Goal: Contribute content

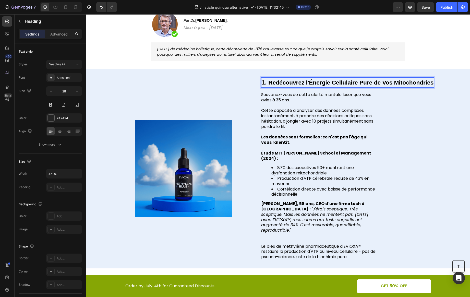
scroll to position [82, 0]
click at [331, 165] on span "87% des executives 50+ montrent une dysfonction mitochondriale" at bounding box center [312, 170] width 82 height 11
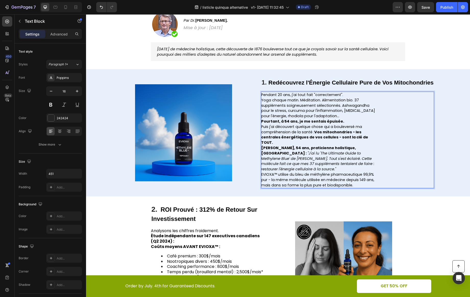
click at [351, 95] on p "Pendant 20 ans, j'ai tout fait "correctement"." at bounding box center [318, 94] width 115 height 5
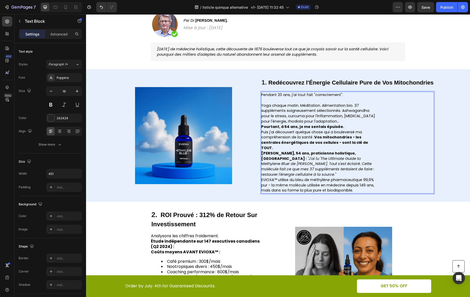
click at [357, 116] on span "Yoga chaque matin. Méditation. Alimentation bio. 37 suppléments soigneusement s…" at bounding box center [318, 113] width 114 height 21
click at [353, 120] on p "Yoga chaque matin. Méditation. Alimentation bio. 37 suppléments soigneusement s…" at bounding box center [318, 113] width 115 height 21
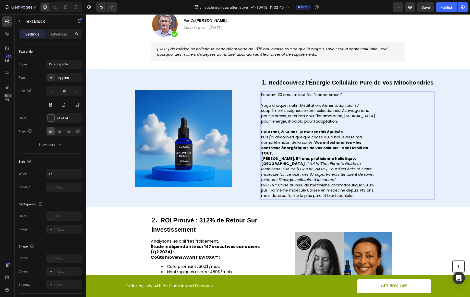
click at [354, 131] on p "Pourtant, à 54 ans, je me sentais épuisée." at bounding box center [318, 131] width 115 height 5
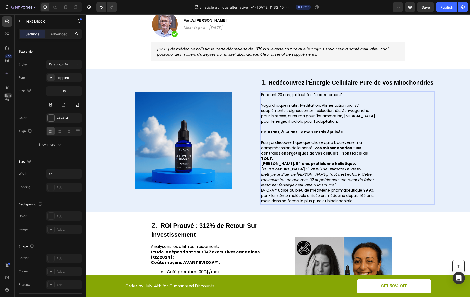
click at [375, 154] on div "Pendant 20 ans, j'ai tout fait "correctement". Yoga chaque matin. Méditation. A…" at bounding box center [347, 148] width 173 height 113
click at [376, 154] on div "Pendant 20 ans, j'ai tout fait "correctement". Yoga chaque matin. Méditation. A…" at bounding box center [347, 148] width 173 height 113
click at [375, 154] on div "Pendant 20 ans, j'ai tout fait "correctement". Yoga chaque matin. Méditation. A…" at bounding box center [347, 148] width 173 height 113
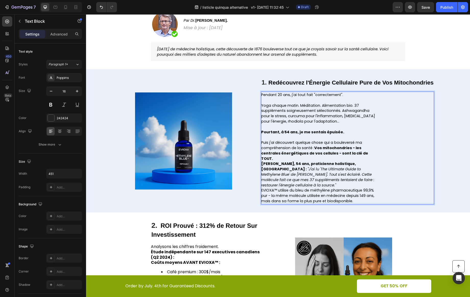
click at [368, 154] on strong "Vos mitochondries - les centrales énergétiques de vos cellules - sont la clé de…" at bounding box center [314, 153] width 107 height 16
click at [374, 154] on div "Pendant 20 ans, j'ai tout fait "correctement". Yoga chaque matin. Méditation. A…" at bounding box center [347, 148] width 173 height 113
click at [373, 154] on div "Pendant 20 ans, j'ai tout fait "correctement". Yoga chaque matin. Méditation. A…" at bounding box center [347, 148] width 173 height 113
click at [372, 154] on p "Puis j'ai découvert quelque chose qui a bouleversé ma compréhension de la santé…" at bounding box center [318, 150] width 115 height 21
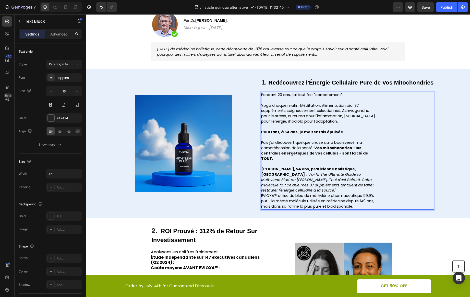
click at [302, 185] on p "[PERSON_NAME], 54 ans, praticienne holistique, [GEOGRAPHIC_DATA] : "J'ai lu 'Th…" at bounding box center [318, 180] width 115 height 27
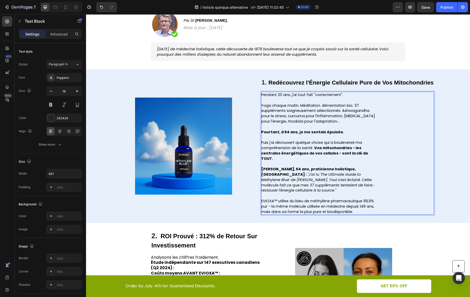
click at [362, 207] on p "EVIOXA™ utilise du bleu de méthylène pharmaceutique 99,9% pur - la même molécul…" at bounding box center [318, 206] width 115 height 16
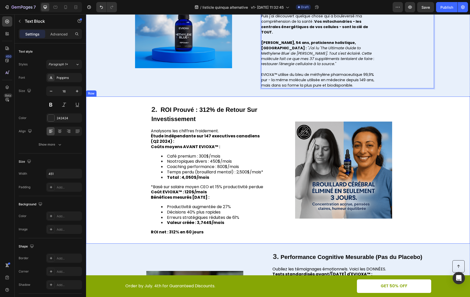
scroll to position [221, 0]
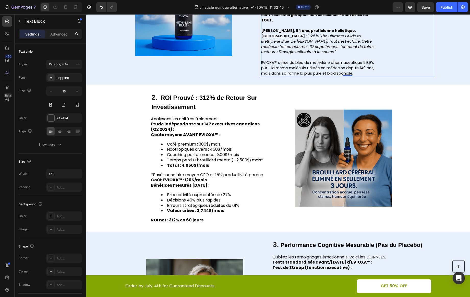
click at [193, 95] on strong "ROI Prouvé : 312% de Retour Sur Investissement" at bounding box center [204, 102] width 106 height 16
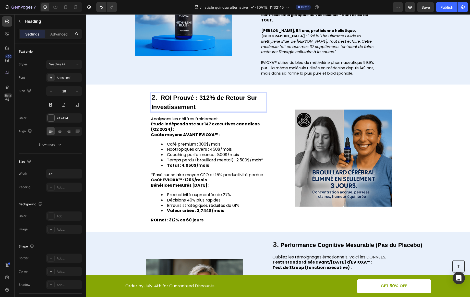
click at [193, 100] on strong "ROI Prouvé : 312% de Retour Sur Investissement" at bounding box center [204, 102] width 106 height 16
drag, startPoint x: 196, startPoint y: 102, endPoint x: 160, endPoint y: 91, distance: 36.9
click at [160, 93] on p "2. ROI Prouvé : 312% de Retour Sur Investissement" at bounding box center [208, 102] width 114 height 18
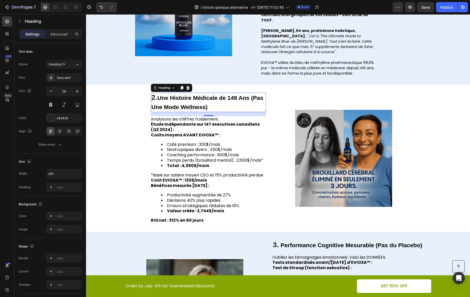
click at [177, 121] on strong "Étude indépendante sur 147 executives canadiens (Q2 2024) :" at bounding box center [205, 126] width 109 height 11
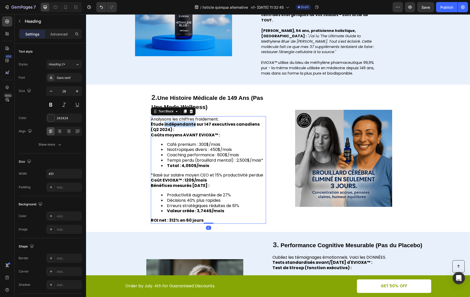
click at [177, 121] on strong "Étude indépendante sur 147 executives canadiens (Q2 2024) :" at bounding box center [205, 126] width 109 height 11
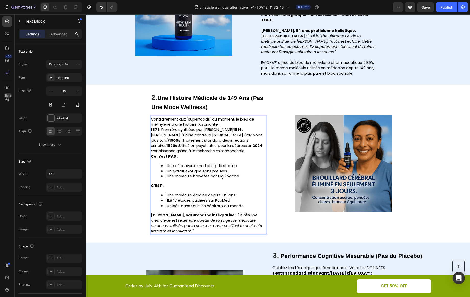
click at [221, 119] on p "Contrairement aux "superfoods" du moment, le bleu de méthylène a une histoire f…" at bounding box center [208, 122] width 115 height 11
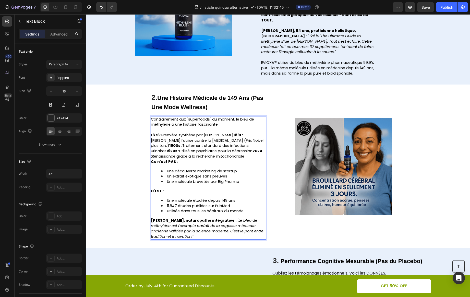
click at [229, 133] on span "1876 : Première synthèse par [PERSON_NAME] 1891 : [PERSON_NAME] l'utilise contr…" at bounding box center [207, 146] width 113 height 26
click at [159, 141] on span "1891 : [PERSON_NAME] l'utilise contre la [MEDICAL_DATA] (Prix Nobel plus tard) …" at bounding box center [207, 148] width 112 height 21
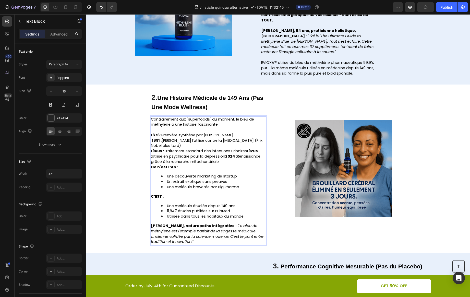
click at [246, 148] on span "1900s : Traitement standard des infections urinaires 1920s : Utilisé en psychia…" at bounding box center [206, 156] width 110 height 16
click at [238, 154] on strong "2024 :" at bounding box center [199, 159] width 96 height 10
click at [258, 159] on p "2024 : Renaissance grâce à la recherche mitochondriale" at bounding box center [208, 161] width 115 height 5
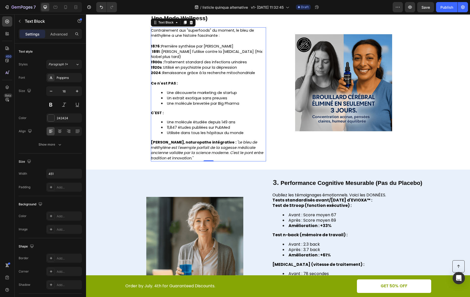
scroll to position [351, 0]
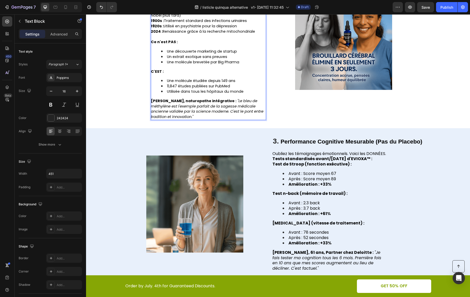
click at [400, 138] on strong "Performance Cognitive Mesurable (Pas du Placebo)" at bounding box center [352, 141] width 142 height 7
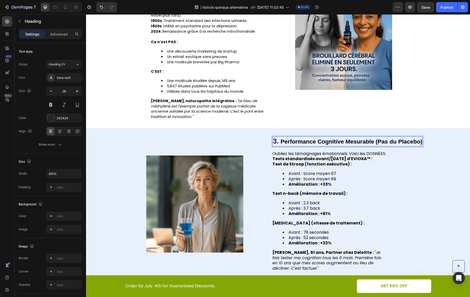
click at [416, 138] on strong "Performance Cognitive Mesurable (Pas du Placebo)" at bounding box center [352, 141] width 142 height 7
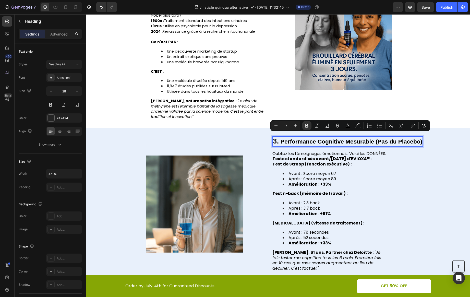
drag, startPoint x: 421, startPoint y: 137, endPoint x: 280, endPoint y: 136, distance: 141.5
click at [281, 138] on strong "Performance Cognitive Mesurable (Pas du Placebo)" at bounding box center [352, 141] width 142 height 7
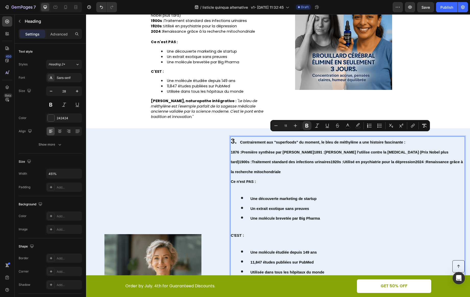
scroll to position [355, 0]
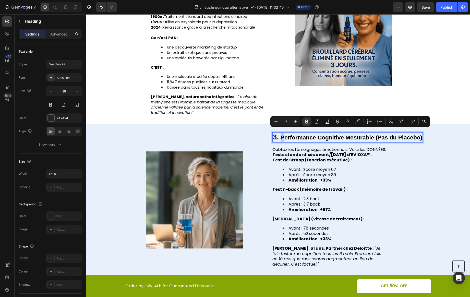
click at [281, 134] on strong "Performance Cognitive Mesurable (Pas du Placebo)" at bounding box center [352, 137] width 142 height 7
drag, startPoint x: 279, startPoint y: 132, endPoint x: 422, endPoint y: 132, distance: 143.0
click at [422, 132] on div "Image 3. Performance Cognitive Mesurable (Pas du Placebo) Heading 16 Oubliez le…" at bounding box center [278, 200] width 384 height 152
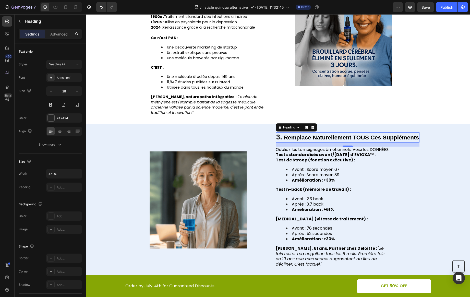
click at [315, 151] on p "Oubliez les témoignages émotionnels. Voici les DONNÉES." at bounding box center [333, 149] width 115 height 5
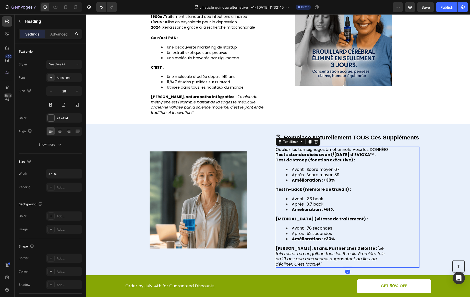
click at [315, 151] on p "Oubliez les témoignages émotionnels. Voici les DONNÉES." at bounding box center [333, 149] width 115 height 5
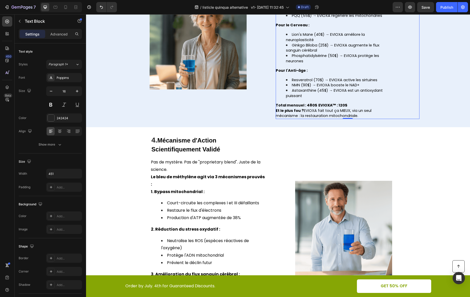
scroll to position [528, 0]
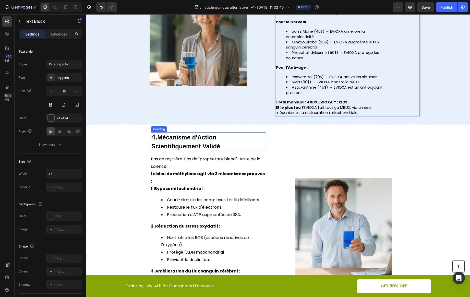
click at [219, 136] on h2 "4. Mécanisme d'Action Scientifiquement Validé" at bounding box center [208, 141] width 115 height 19
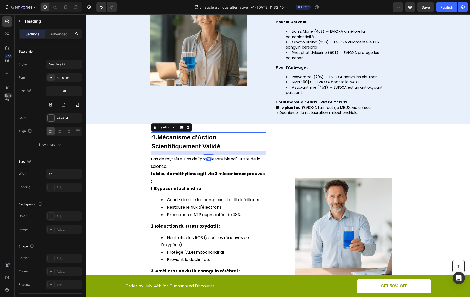
click at [219, 136] on h2 "4. Mécanisme d'Action Scientifiquement Validé" at bounding box center [208, 141] width 115 height 19
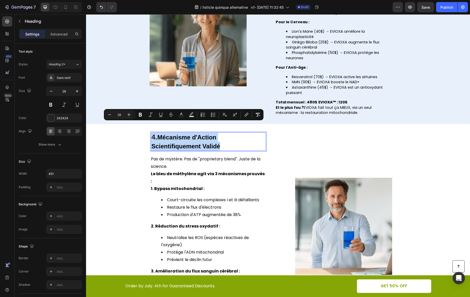
drag, startPoint x: 219, startPoint y: 136, endPoint x: 162, endPoint y: 129, distance: 57.1
click at [162, 133] on p "4. Mécanisme d'Action Scientifiquement Validé" at bounding box center [208, 142] width 114 height 18
click at [160, 134] on strong "Mécanisme d'Action Scientifiquement Validé" at bounding box center [185, 142] width 69 height 16
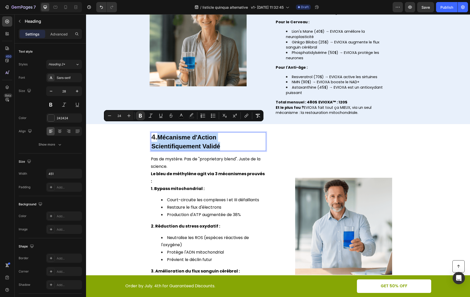
drag, startPoint x: 159, startPoint y: 128, endPoint x: 222, endPoint y: 136, distance: 64.4
click at [222, 136] on p "4. Mécanisme d'Action Scientifiquement Validé" at bounding box center [208, 142] width 114 height 18
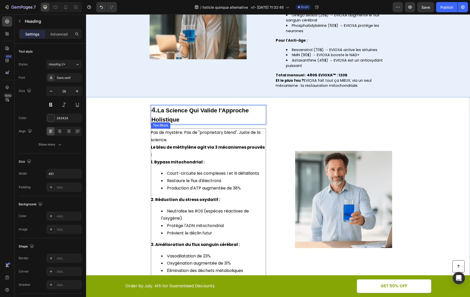
scroll to position [559, 0]
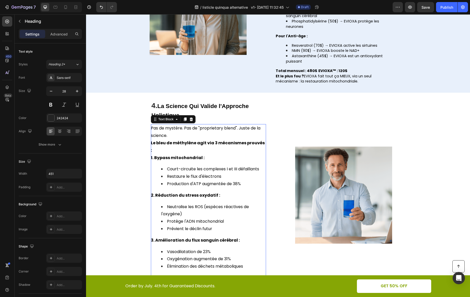
click at [258, 192] on p "2. Réduction du stress oxydatif :" at bounding box center [208, 195] width 115 height 7
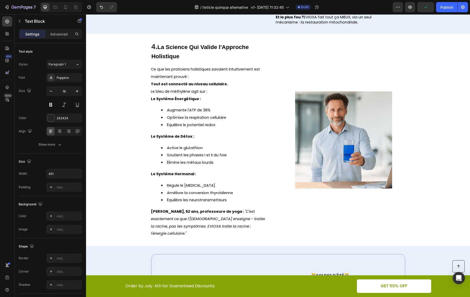
scroll to position [613, 0]
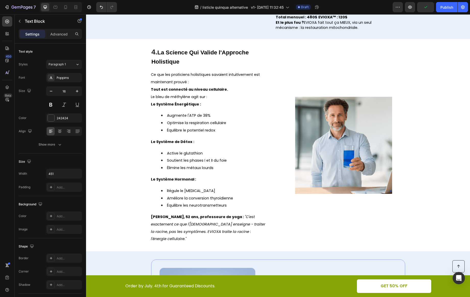
click at [217, 72] on p "Ce que les praticiens holistiques savaient intuitivement est maintenant prouvé :" at bounding box center [208, 78] width 115 height 15
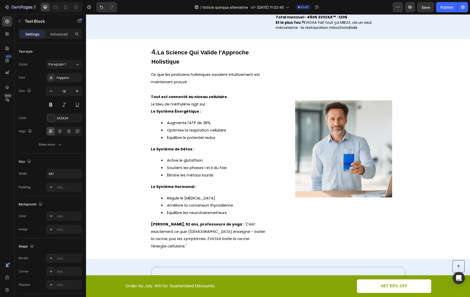
click at [228, 93] on p "Tout est connecté au niveau cellulaire." at bounding box center [208, 96] width 115 height 7
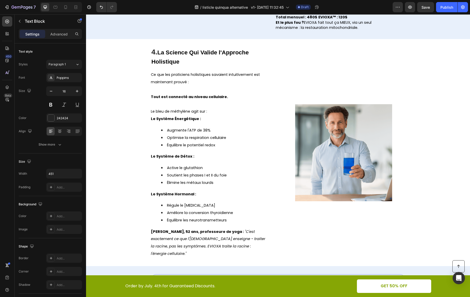
click at [217, 108] on p "Le bleu de méthylène agit sur :" at bounding box center [208, 111] width 115 height 7
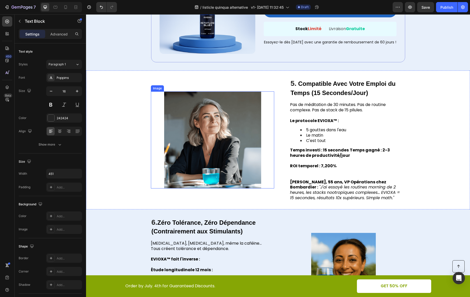
scroll to position [931, 0]
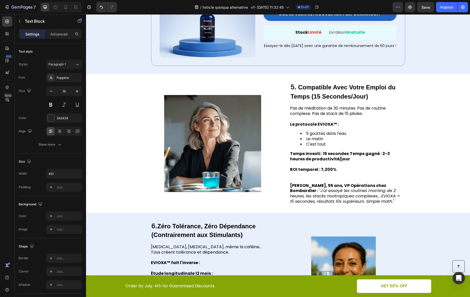
click at [325, 92] on h2 "5. Compatible Avec Votre Emploi du Temps (15 Secondes/Jour)" at bounding box center [347, 91] width 115 height 19
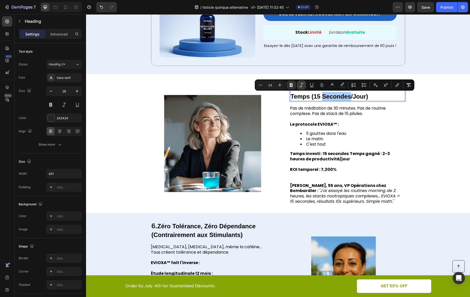
click at [302, 89] on button "Italic" at bounding box center [301, 84] width 9 height 9
click at [325, 97] on strong "Compatible Avec Votre Emploi du Temps (15 Secondes/Jour)" at bounding box center [343, 92] width 105 height 16
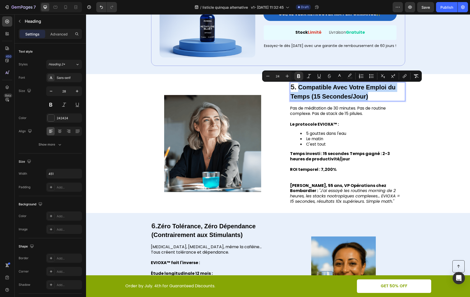
drag, startPoint x: 374, startPoint y: 97, endPoint x: 298, endPoint y: 89, distance: 76.3
click at [298, 89] on p "5. Compatible Avec Votre Emploi du Temps (15 Secondes/Jour)" at bounding box center [348, 92] width 114 height 18
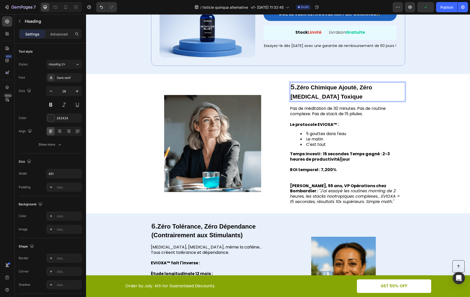
click at [298, 108] on span "Pas de méditation de 30 minutes. Pas de routine complexe. Pas de stack de 15 pi…" at bounding box center [338, 110] width 96 height 11
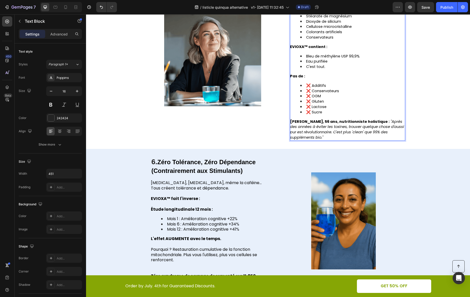
scroll to position [1042, 0]
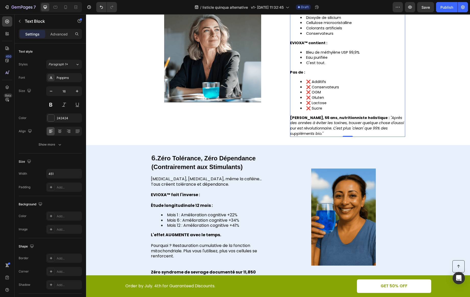
click at [239, 166] on strong "(Contrairement aux Stimulants)" at bounding box center [196, 166] width 91 height 7
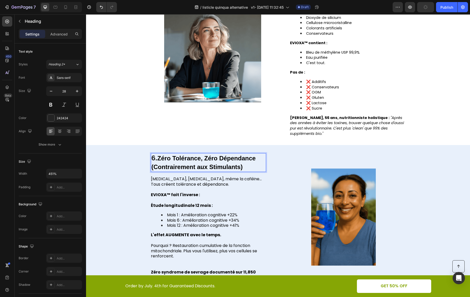
click at [242, 167] on p "6. Zéro Tolérance, Zéro Dépendance (Contrairement aux Stimulants)" at bounding box center [208, 163] width 114 height 18
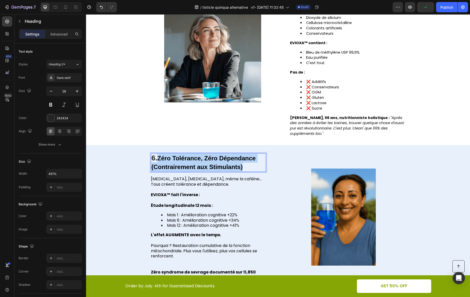
drag, startPoint x: 242, startPoint y: 167, endPoint x: 158, endPoint y: 158, distance: 84.8
click at [158, 158] on p "6. Zéro Tolérance, Zéro Dépendance (Contrairement aux Stimulants)" at bounding box center [208, 163] width 114 height 18
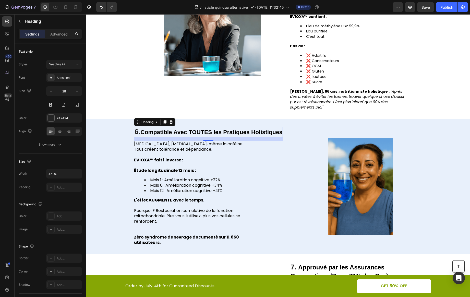
scroll to position [1089, 0]
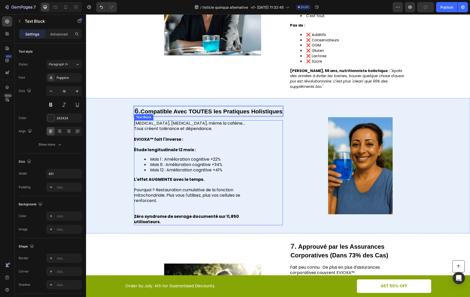
click at [152, 128] on span "[MEDICAL_DATA], [MEDICAL_DATA], même la caféine... Tous créent tolérance et dép…" at bounding box center [189, 125] width 111 height 11
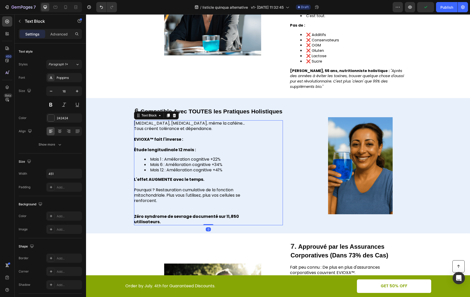
click at [168, 134] on p at bounding box center [191, 134] width 115 height 5
click at [168, 134] on p "Rich Text Editor. Editing area: main" at bounding box center [191, 134] width 115 height 5
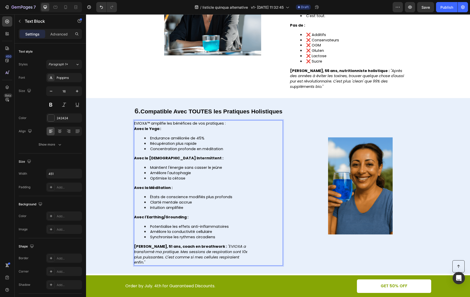
click at [227, 123] on p "EVIOXA™ amplifie les bénéfices de vos pratiques :" at bounding box center [191, 123] width 115 height 5
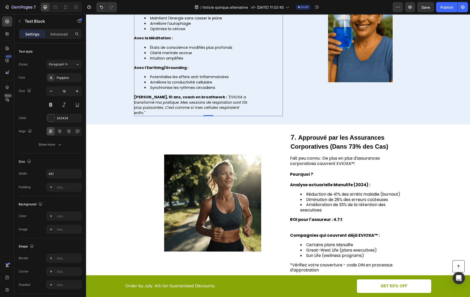
scroll to position [1244, 0]
click at [299, 139] on strong "Approuvé par les Assurances Corporatives (Dans 73% des Cas)" at bounding box center [340, 142] width 98 height 16
click at [298, 138] on strong "Approuvé par les Assurances Corporatives (Dans 73% des Cas)" at bounding box center [340, 142] width 98 height 16
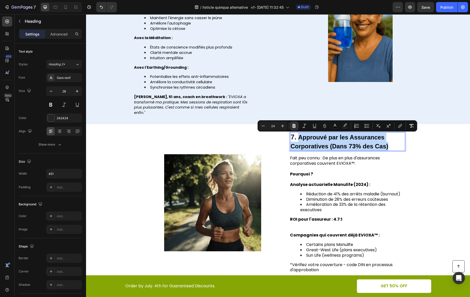
drag, startPoint x: 297, startPoint y: 138, endPoint x: 388, endPoint y: 146, distance: 91.0
click at [388, 146] on p "7. Approuvé par les Assurances Corporatives (Dans 73% des Cas)" at bounding box center [348, 142] width 114 height 18
copy strong "Approuvé par les Assurances Corporatives (Dans 73% des Cas)"
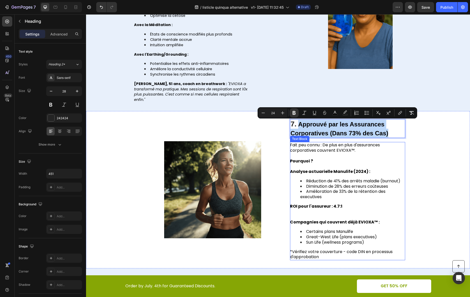
scroll to position [1329, 0]
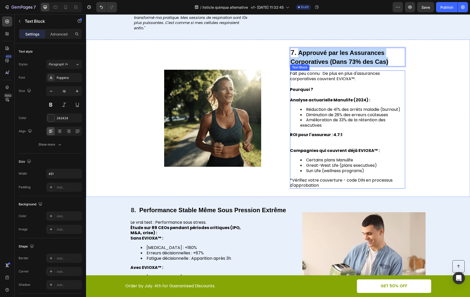
click at [330, 103] on strong "Analyse actuarielle Manulife (2024) :" at bounding box center [330, 100] width 80 height 6
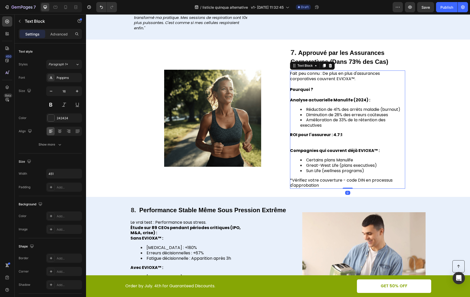
click at [330, 103] on strong "Analyse actuarielle Manulife (2024) :" at bounding box center [330, 100] width 80 height 6
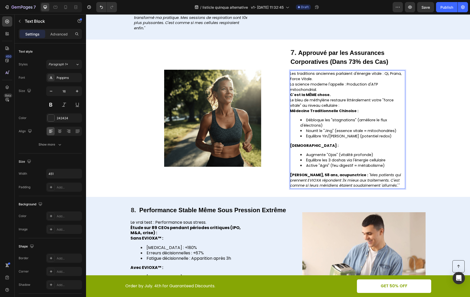
click at [333, 79] on p "Les traditions anciennes parlaient d'énergie vitale : Qi, Prana, Force Vitale." at bounding box center [347, 76] width 115 height 11
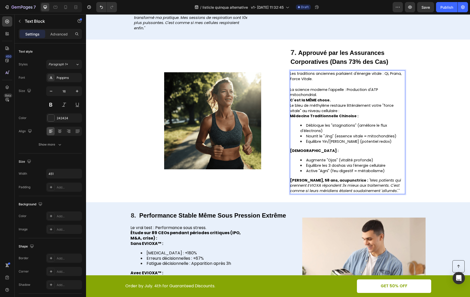
click at [331, 93] on p "La science moderne l'appelle : Production d'ATP mitochondrial." at bounding box center [347, 92] width 115 height 11
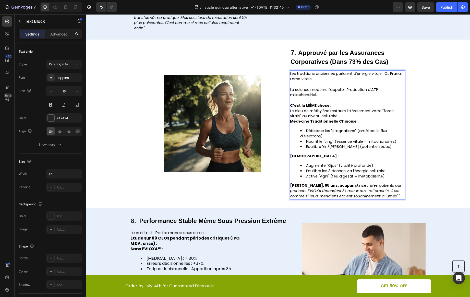
click at [333, 105] on p "C'est la MÊME chose." at bounding box center [347, 105] width 115 height 5
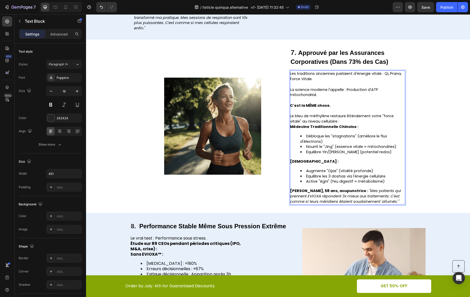
click at [361, 123] on p "Le bleu de méthylène restaure littéralement votre "force vitale" au niveau cell…" at bounding box center [347, 118] width 115 height 11
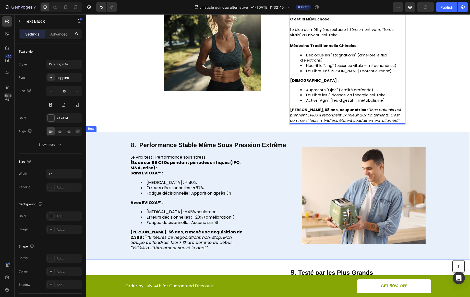
scroll to position [1417, 0]
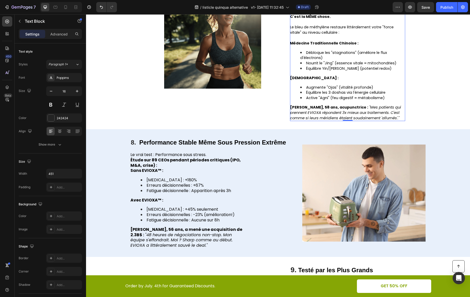
click at [234, 141] on strong "Performance Stable Même Sous Pression Extrême" at bounding box center [212, 142] width 147 height 7
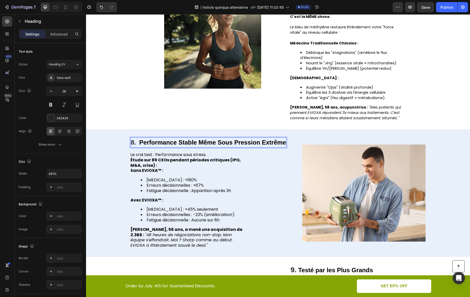
click at [237, 142] on strong "Performance Stable Même Sous Pression Extrême" at bounding box center [212, 142] width 147 height 7
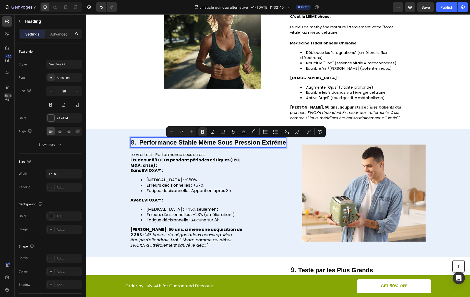
click at [139, 144] on strong "Performance Stable Même Sous Pression Extrême" at bounding box center [212, 142] width 147 height 7
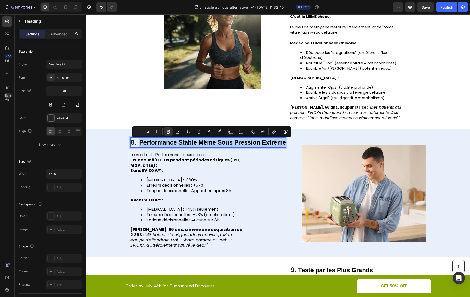
drag, startPoint x: 139, startPoint y: 144, endPoint x: 285, endPoint y: 145, distance: 146.1
click at [285, 145] on h2 "8. Performance Stable Même Sous Pression Extrême" at bounding box center [209, 142] width 156 height 10
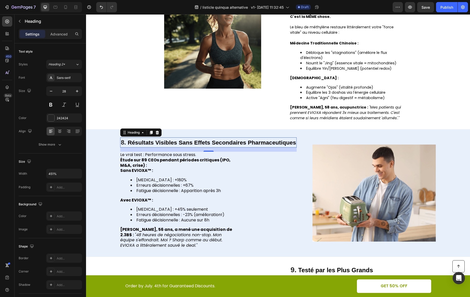
click at [165, 175] on div "Le vrai test : Performance sous stress. Étude sur 89 CEOs pendant périodes crit…" at bounding box center [177, 200] width 115 height 97
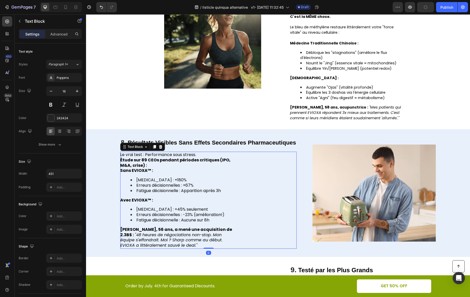
click at [158, 168] on p "Étude sur 89 CEOs pendant périodes critiques (IPO, M&A, crise) :" at bounding box center [177, 163] width 115 height 11
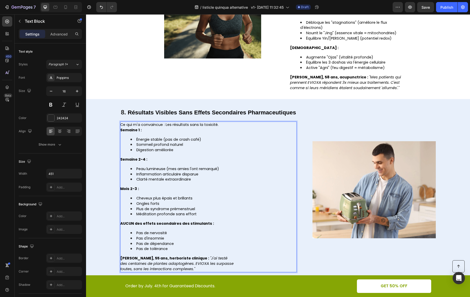
scroll to position [1472, 0]
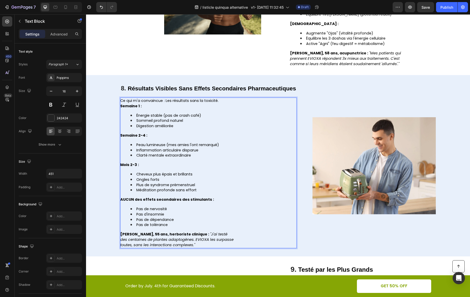
click at [226, 100] on p "Ce qui m'a convaincue : Les résultats sans la toxicité." at bounding box center [177, 100] width 115 height 5
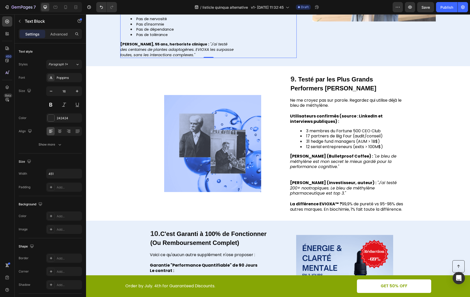
scroll to position [1658, 0]
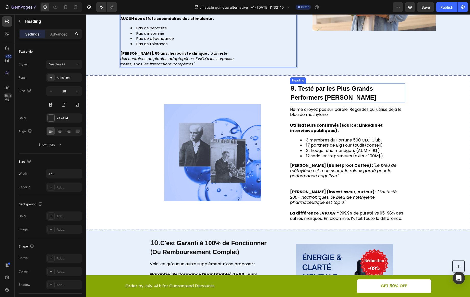
click at [354, 100] on h2 "9. Testé par les Plus Grands Performers [PERSON_NAME]" at bounding box center [347, 93] width 115 height 19
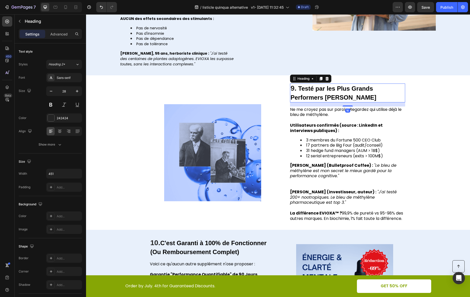
click at [353, 100] on h2 "9. Testé par les Plus Grands Performers [PERSON_NAME]" at bounding box center [347, 93] width 115 height 19
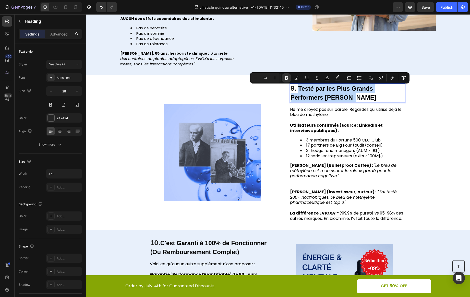
drag, startPoint x: 352, startPoint y: 98, endPoint x: 298, endPoint y: 90, distance: 55.6
click at [298, 90] on p "9. Testé par les Plus Grands Performers [PERSON_NAME]" at bounding box center [348, 93] width 114 height 18
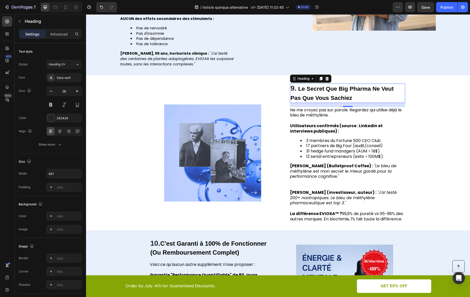
click at [361, 147] on span "17 partners de Big Four (audit/conseil)" at bounding box center [344, 146] width 77 height 6
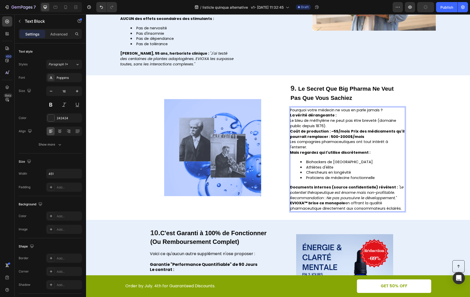
click at [385, 110] on p "Pourquoi votre médecin ne vous en parle jamais ?" at bounding box center [347, 110] width 115 height 5
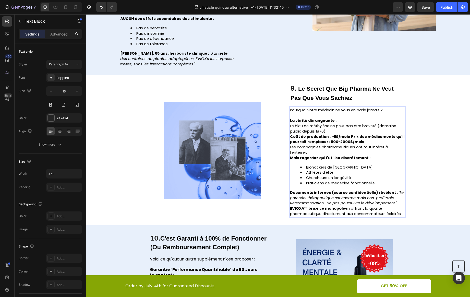
click at [347, 131] on p "Le bleu de méthylène ne peut pas être breveté (domaine public depuis 1876)." at bounding box center [347, 128] width 115 height 11
click at [349, 121] on p "La vérité dérangeante :" at bounding box center [347, 120] width 115 height 5
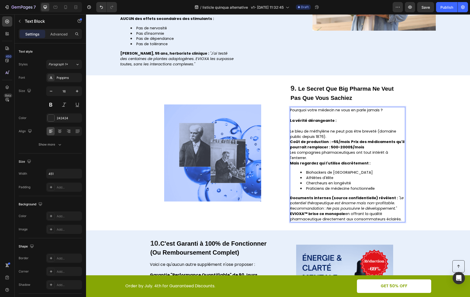
click at [343, 135] on p "Le bleu de méthylène ne peut pas être breveté (domaine public depuis 1876)." at bounding box center [347, 134] width 115 height 11
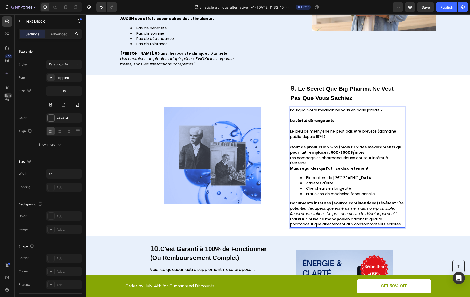
click at [329, 148] on strong "Coût de production : ~5$/mois" at bounding box center [320, 147] width 60 height 5
click at [379, 153] on p "Coût de production : ~5$/mois Prix des médicaments qu'il pourrait remplacer : 5…" at bounding box center [347, 150] width 115 height 11
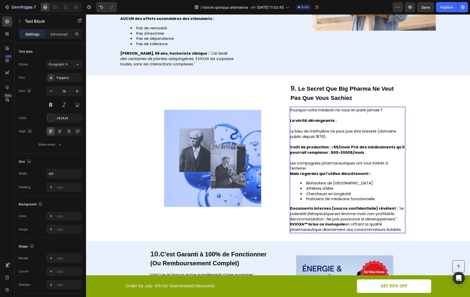
click at [359, 167] on p "Les compagnies pharmaceutiques ont tout intérêt à l'enterrer." at bounding box center [347, 166] width 115 height 11
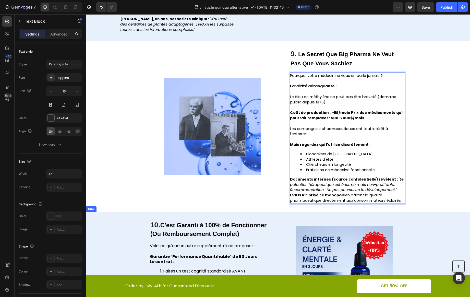
scroll to position [1693, 0]
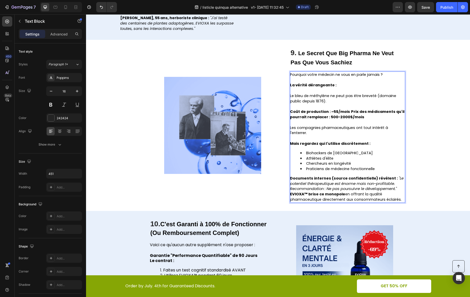
click at [398, 188] on p "Documents internes (source confidentielle) révèlent : "Le potentiel thérapeutiq…" at bounding box center [347, 184] width 115 height 16
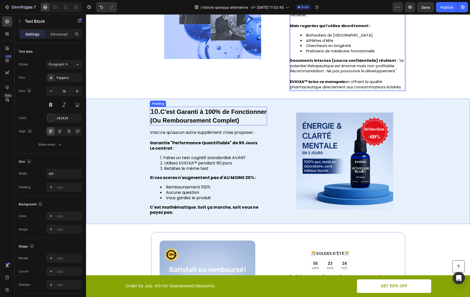
scroll to position [1812, 0]
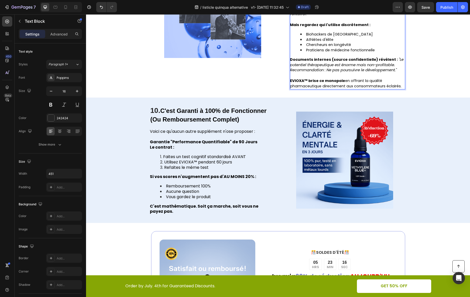
click at [235, 121] on strong "(Ou Remboursement Complet)" at bounding box center [194, 119] width 89 height 7
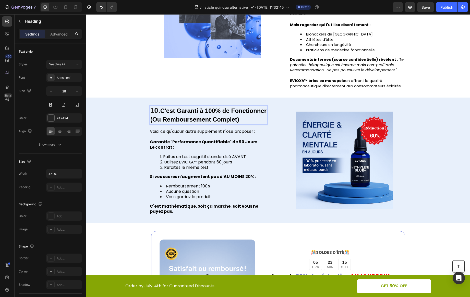
click at [240, 120] on p "10. C'est Garanti à 100% de Fonctionner (Ou Remboursement Complet)" at bounding box center [208, 115] width 116 height 18
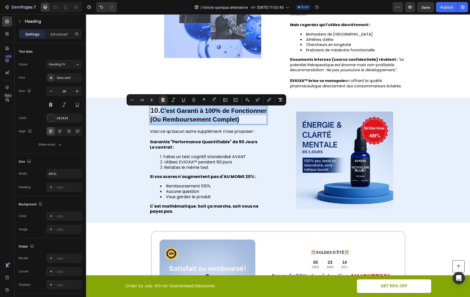
drag, startPoint x: 239, startPoint y: 120, endPoint x: 159, endPoint y: 112, distance: 80.3
click at [159, 112] on p "10. C'est Garanti à 100% de Fonctionner (Ou Remboursement Complet)" at bounding box center [208, 115] width 116 height 18
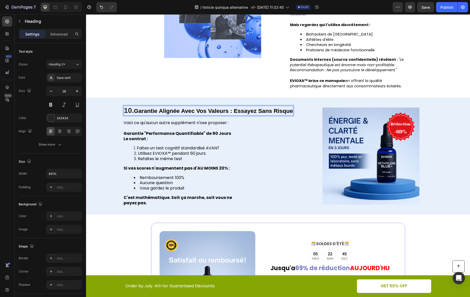
click at [227, 162] on div "Voici ce qu'aucun autre supplément n'ose proposer : Garantie "Performance Quant…" at bounding box center [181, 163] width 115 height 86
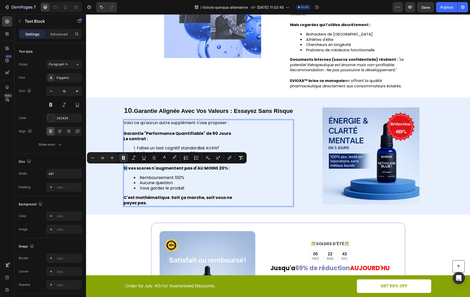
click at [252, 181] on div "Voici ce qu'aucun autre supplément n'ose proposer : Garantie "Performance Quant…" at bounding box center [209, 163] width 170 height 86
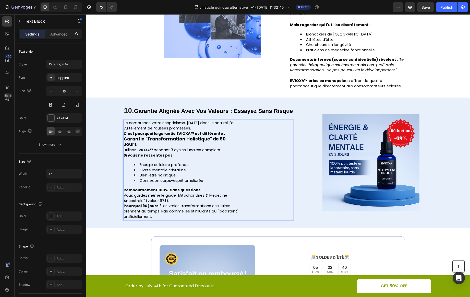
click at [225, 127] on p "Je comprends votre scepticisme. [DATE] dans le naturel, j'ai vu tellement de fa…" at bounding box center [181, 125] width 115 height 11
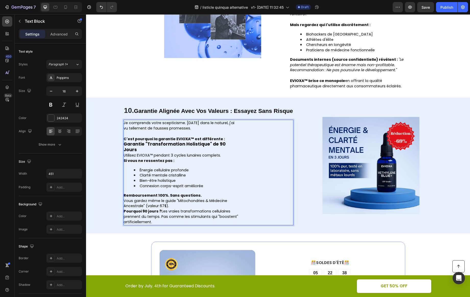
click at [223, 140] on p "C'est pourquoi la garantie EVIOXA™ est différente :" at bounding box center [181, 138] width 115 height 5
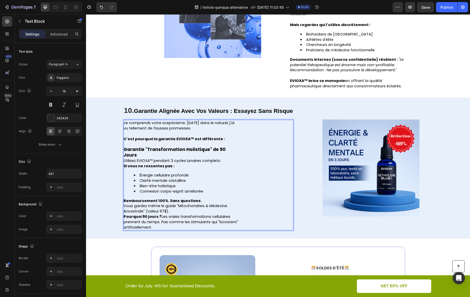
click at [232, 149] on p "Garantie "Transformation Holistique" de 90 Jours" at bounding box center [181, 152] width 115 height 11
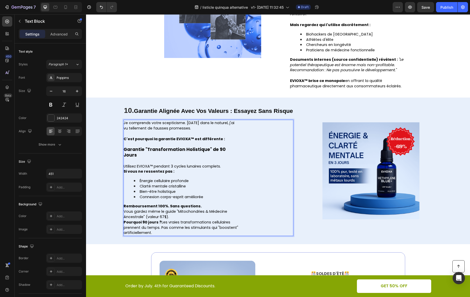
click at [226, 164] on p "Utilisez EVIOXA™ pendant 3 cycles lunaires complets." at bounding box center [181, 166] width 115 height 5
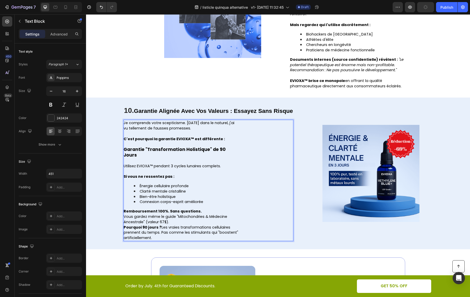
click at [207, 209] on p "Remboursement 100%. Sans questions." at bounding box center [181, 211] width 115 height 5
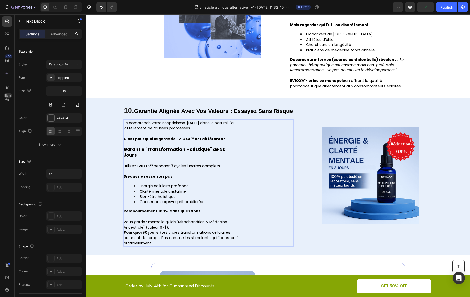
click at [186, 219] on p "Vous gardez même le guide "Mitochondries & Médecine Ancestrale" (valeur 67$)." at bounding box center [181, 224] width 115 height 11
click at [210, 224] on p "Vous gardez même le guide "Mitochondries & Médecine Ancestrale" (valeur 67$)." at bounding box center [181, 224] width 115 height 11
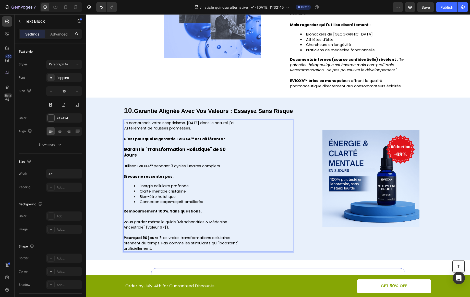
click at [163, 222] on span "Vous gardez même le guide "Mitochondries & Médecine Ancestrale" (valeur 67$)." at bounding box center [176, 224] width 104 height 10
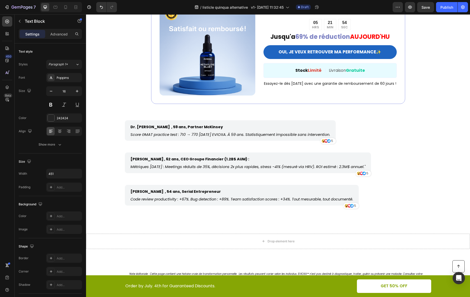
scroll to position [2094, 0]
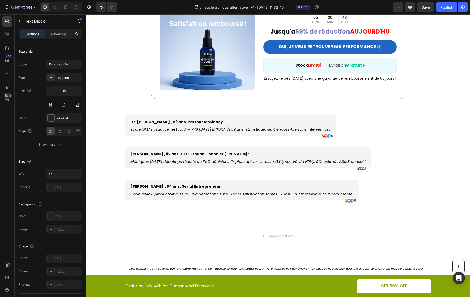
click at [180, 159] on icon "Métriques [DATE] : Meetings réduits de 35%, décisions 2x plus rapides, stress -…" at bounding box center [248, 161] width 235 height 5
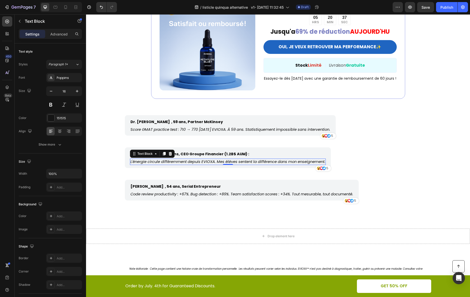
click at [226, 151] on strong "[PERSON_NAME] , 62 ans, CEO Groupe Financier (1.2B$ AUM) :" at bounding box center [190, 153] width 119 height 5
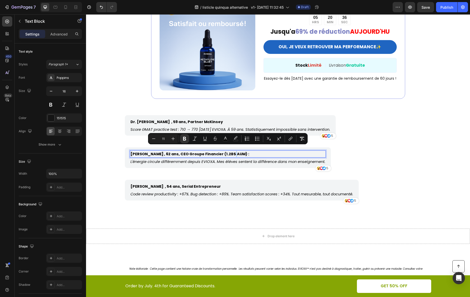
click at [229, 151] on strong "[PERSON_NAME] , 62 ans, CEO Groupe Financier (1.2B$ AUM) :" at bounding box center [190, 153] width 119 height 5
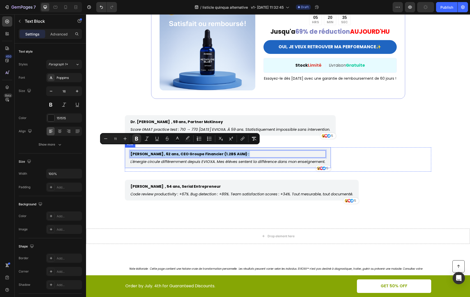
drag, startPoint x: 235, startPoint y: 149, endPoint x: 125, endPoint y: 151, distance: 110.9
click at [125, 151] on div "[PERSON_NAME] , 62 ans, CEO Groupe Financier (1.2B$ AUM) : Text Block 4 L'énerg…" at bounding box center [228, 157] width 206 height 21
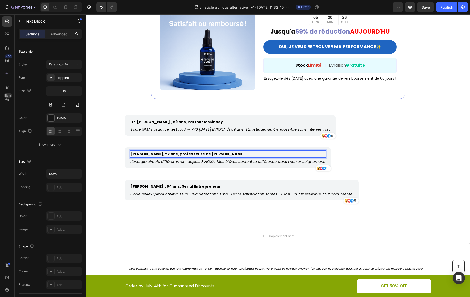
click at [201, 184] on strong "[PERSON_NAME] , 54 ans, Serial Entrepreneur" at bounding box center [176, 186] width 90 height 5
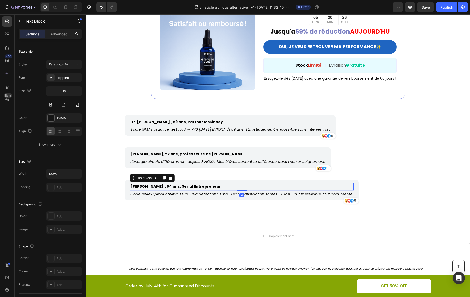
click at [201, 184] on strong "[PERSON_NAME] , 54 ans, Serial Entrepreneur" at bounding box center [176, 186] width 90 height 5
click at [351, 192] on icon "Code review productivity : +67%. Bug detection : +89%. Team satisfaction scores…" at bounding box center [242, 194] width 223 height 5
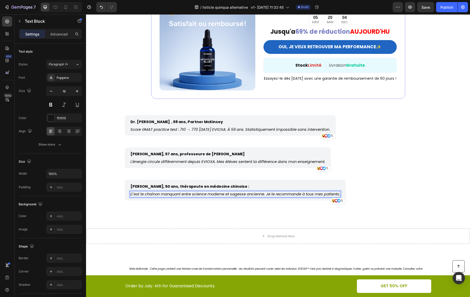
click at [228, 127] on icon "Score GMAT practice test : 710 → 770 [DATE] EVIOXA. À 59 ans. Statistiquement i…" at bounding box center [231, 129] width 200 height 5
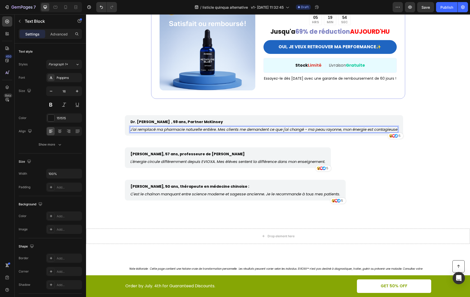
click at [197, 119] on strong "Dr. [PERSON_NAME] , 59 ans, Partner McKinsey" at bounding box center [177, 121] width 92 height 5
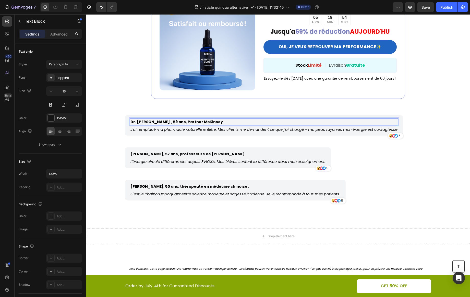
click at [204, 119] on p "Dr. [PERSON_NAME] , 59 ans, Partner McKinsey" at bounding box center [240, 122] width 219 height 6
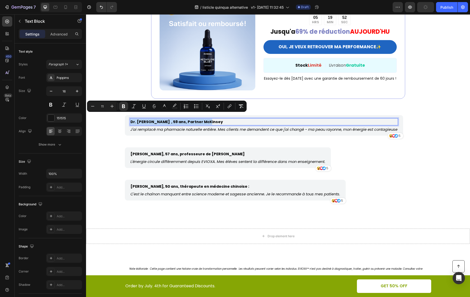
drag, startPoint x: 204, startPoint y: 116, endPoint x: 128, endPoint y: 116, distance: 75.6
click at [131, 119] on p "Dr. [PERSON_NAME] , 59 ans, Partner McKinsey" at bounding box center [240, 122] width 219 height 6
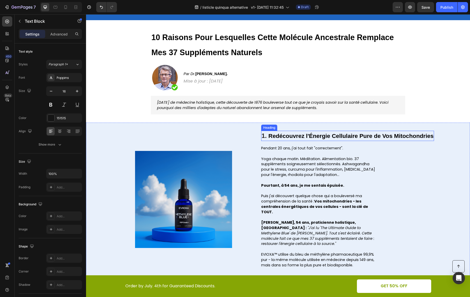
scroll to position [31, 0]
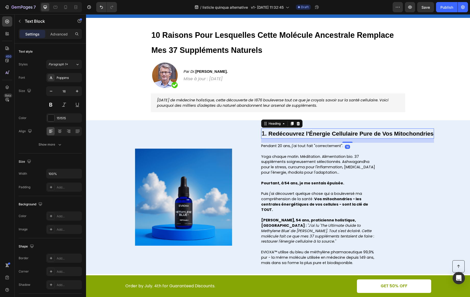
click at [334, 136] on strong "Redécouvrez l'Énergie Cellulaire Pure de Vos Mitochondries" at bounding box center [350, 133] width 165 height 7
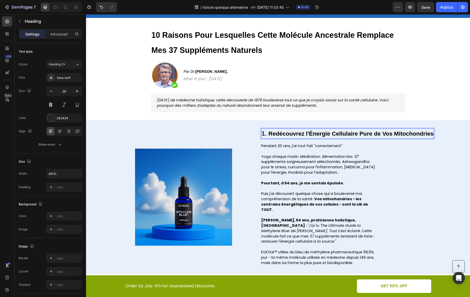
click at [268, 135] on strong "Redécouvrez l'Énergie Cellulaire Pure de Vos Mitochondries" at bounding box center [350, 133] width 165 height 7
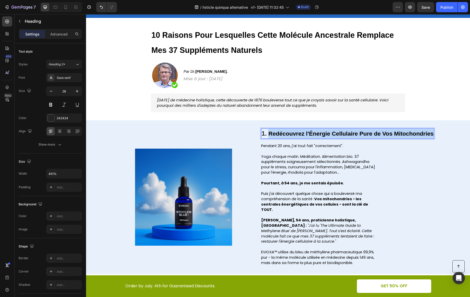
drag, startPoint x: 268, startPoint y: 134, endPoint x: 432, endPoint y: 131, distance: 164.2
click at [432, 131] on strong "Redécouvrez l'Énergie Cellulaire Pure de Vos Mitochondries" at bounding box center [350, 133] width 165 height 7
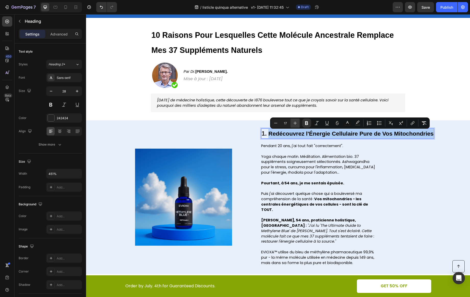
click at [294, 124] on icon "Editor contextual toolbar" at bounding box center [295, 123] width 5 height 5
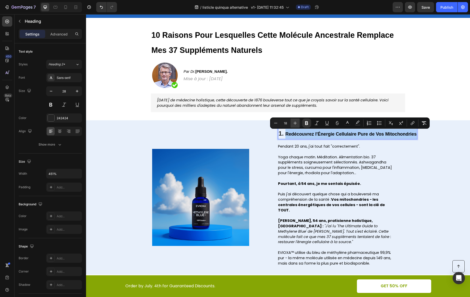
click at [294, 124] on icon "Editor contextual toolbar" at bounding box center [295, 123] width 5 height 5
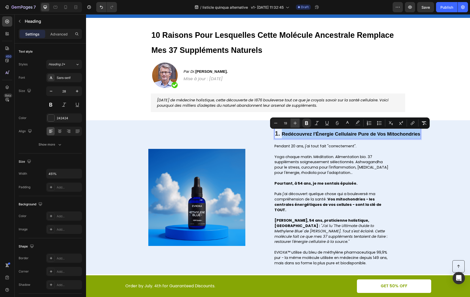
click at [294, 124] on icon "Editor contextual toolbar" at bounding box center [295, 123] width 5 height 5
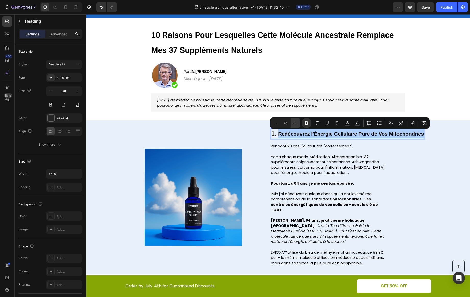
click at [294, 124] on icon "Editor contextual toolbar" at bounding box center [295, 123] width 5 height 5
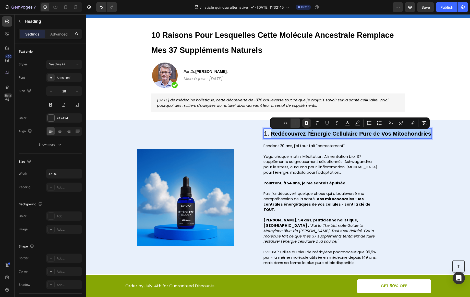
click at [294, 124] on icon "Editor contextual toolbar" at bounding box center [295, 123] width 5 height 5
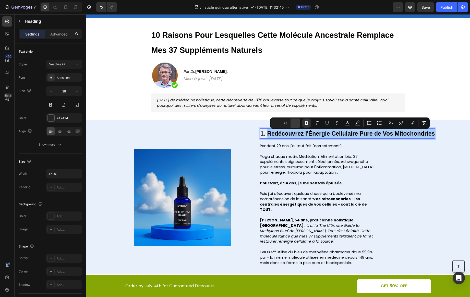
click at [294, 124] on icon "Editor contextual toolbar" at bounding box center [295, 123] width 5 height 5
type input "24"
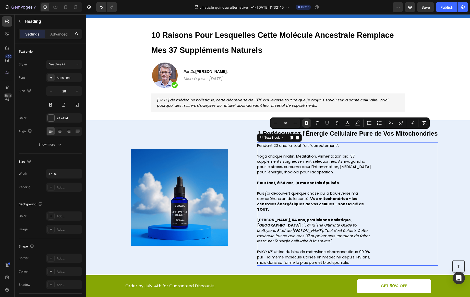
click at [283, 160] on span "Yoga chaque matin. Méditation. Alimentation bio. 37 suppléments soigneusement s…" at bounding box center [314, 164] width 114 height 21
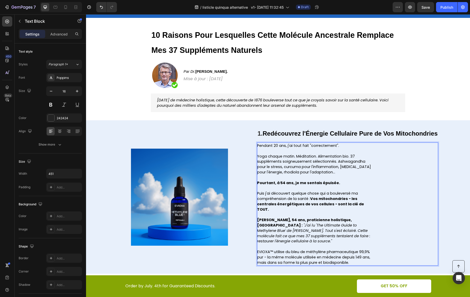
click at [283, 160] on span "Yoga chaque matin. Méditation. Alimentation bio. 37 suppléments soigneusement s…" at bounding box center [314, 164] width 114 height 21
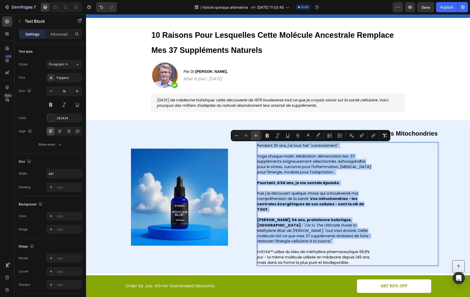
click at [254, 137] on icon "Editor contextual toolbar" at bounding box center [255, 135] width 5 height 5
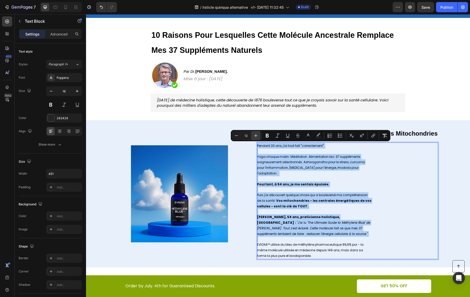
click at [254, 137] on icon "Editor contextual toolbar" at bounding box center [255, 135] width 5 height 5
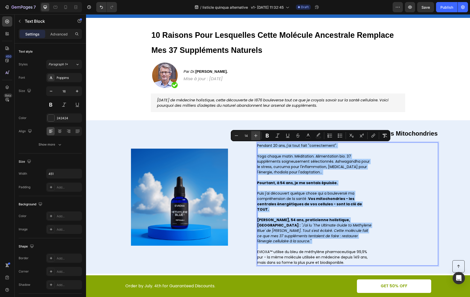
click at [254, 137] on icon "Editor contextual toolbar" at bounding box center [255, 135] width 5 height 5
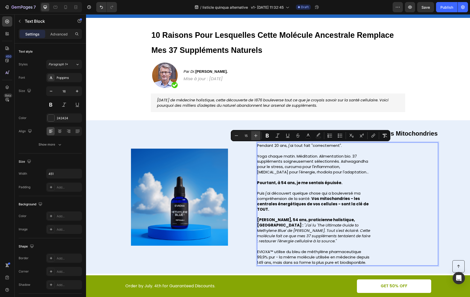
click at [254, 137] on icon "Editor contextual toolbar" at bounding box center [255, 135] width 5 height 5
type input "16"
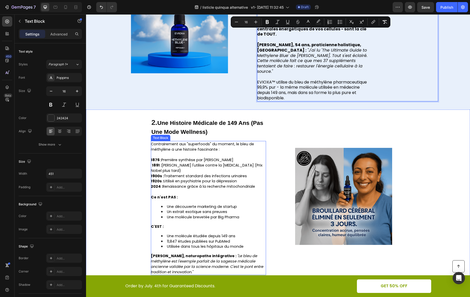
scroll to position [217, 0]
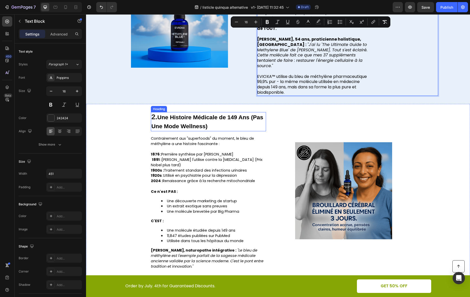
click at [210, 117] on h2 "2. Une Histoire Médicale de 149 Ans (Pas Une Mode Wellness)" at bounding box center [208, 121] width 115 height 19
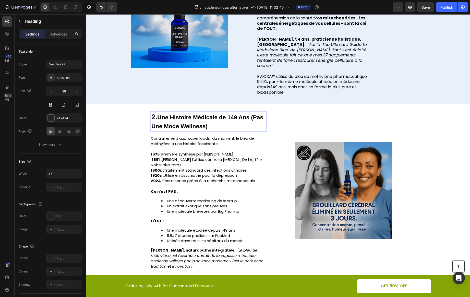
drag, startPoint x: 220, startPoint y: 121, endPoint x: 160, endPoint y: 113, distance: 60.2
click at [160, 113] on p "2. Une Histoire Médicale de 149 Ans (Pas Une Mode Wellness)" at bounding box center [208, 122] width 114 height 18
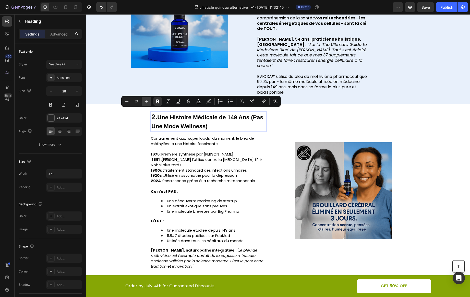
click at [148, 101] on icon "Editor contextual toolbar" at bounding box center [146, 101] width 5 height 5
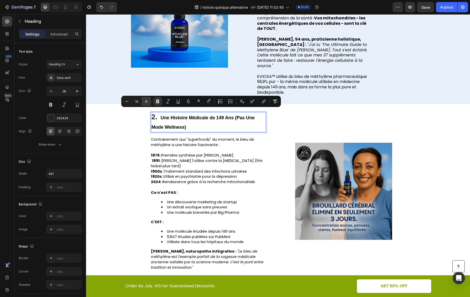
click at [148, 101] on icon "Editor contextual toolbar" at bounding box center [146, 101] width 5 height 5
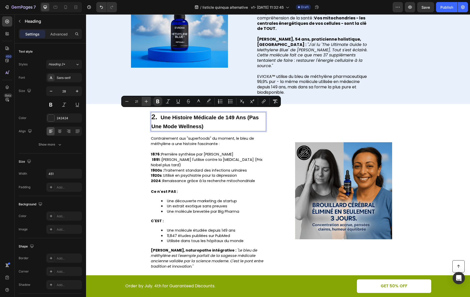
click at [148, 101] on icon "Editor contextual toolbar" at bounding box center [146, 101] width 5 height 5
type input "24"
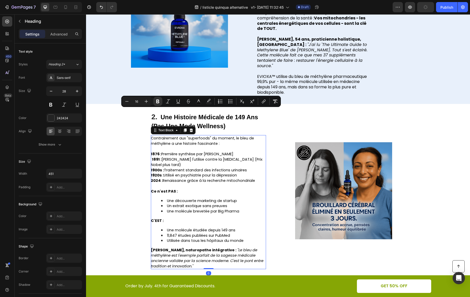
click at [177, 146] on p at bounding box center [208, 148] width 115 height 5
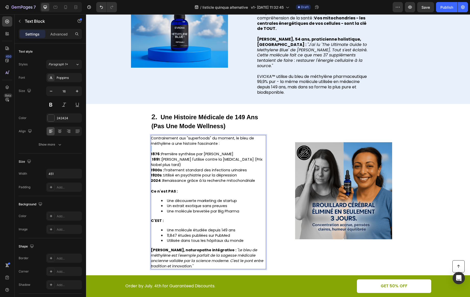
click at [177, 146] on p "Rich Text Editor. Editing area: main" at bounding box center [208, 148] width 115 height 5
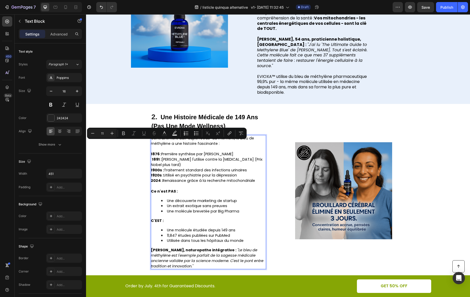
click at [152, 157] on strong "1891 :" at bounding box center [157, 159] width 10 height 5
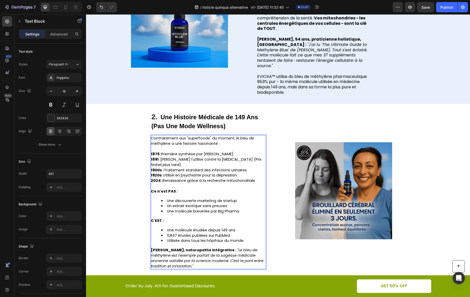
click at [174, 160] on p "1891 : [PERSON_NAME] l'utilise contre la [MEDICAL_DATA] (Prix Nobel plus tard)" at bounding box center [208, 162] width 115 height 11
click at [228, 157] on span "1891 : [PERSON_NAME] l'utilise contre la [MEDICAL_DATA] (Prix Nobel plus tard)" at bounding box center [206, 162] width 111 height 10
click at [225, 151] on span "1876 : Première synthèse par [PERSON_NAME]" at bounding box center [192, 153] width 82 height 5
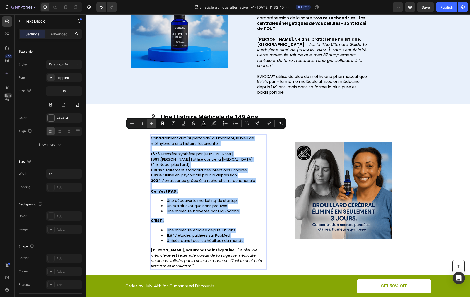
click at [150, 123] on icon "Editor contextual toolbar" at bounding box center [151, 123] width 5 height 5
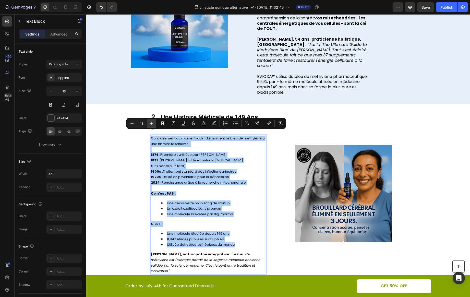
click at [150, 123] on icon "Editor contextual toolbar" at bounding box center [151, 123] width 5 height 5
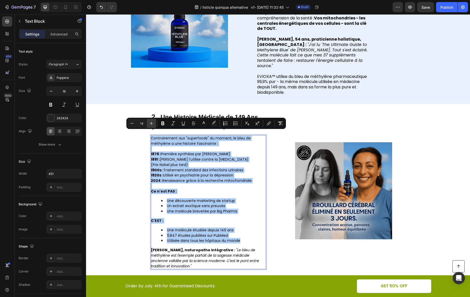
click at [150, 123] on icon "Editor contextual toolbar" at bounding box center [151, 123] width 5 height 5
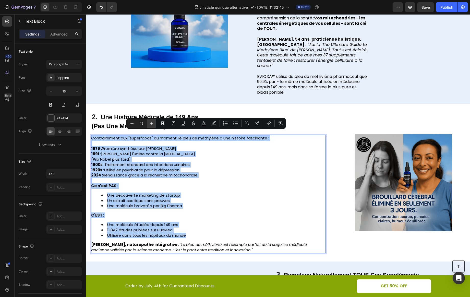
click at [150, 123] on icon "Editor contextual toolbar" at bounding box center [151, 123] width 5 height 5
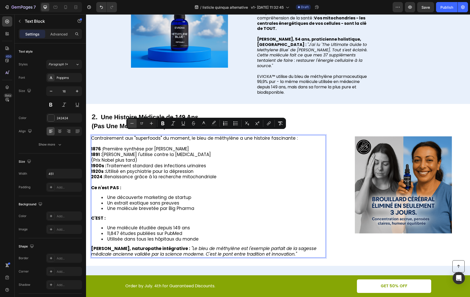
click at [129, 123] on icon "Editor contextual toolbar" at bounding box center [131, 123] width 5 height 5
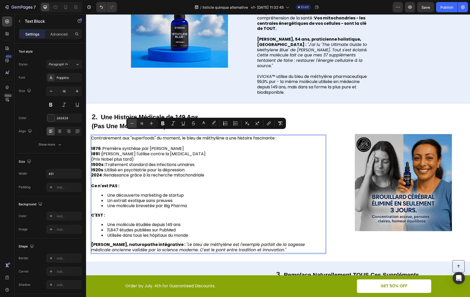
click at [129, 123] on icon "Editor contextual toolbar" at bounding box center [131, 123] width 5 height 5
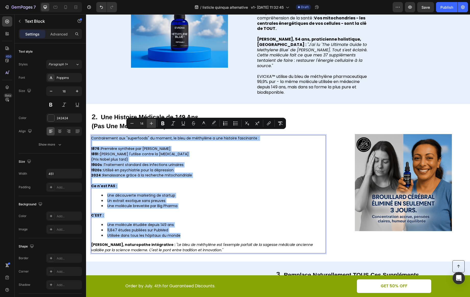
click at [150, 122] on icon "Editor contextual toolbar" at bounding box center [151, 123] width 5 height 5
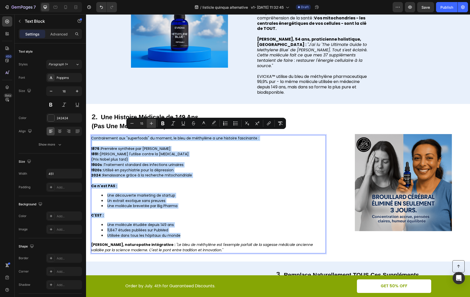
type input "16"
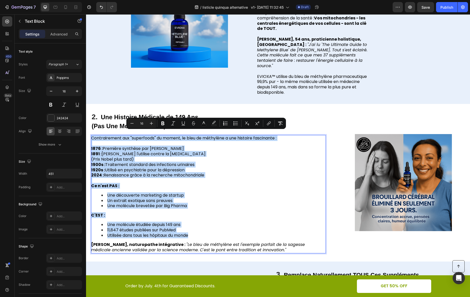
click at [215, 136] on span "Contrairement aux "superfoods" du moment, le bleu de méthylène a une histoire f…" at bounding box center [183, 138] width 185 height 6
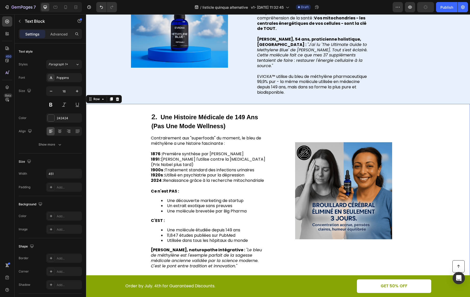
click at [274, 119] on div "2. Une Histoire Médicale de 149 Ans (Pas Une Mode Wellness) Heading Contraireme…" at bounding box center [278, 191] width 384 height 174
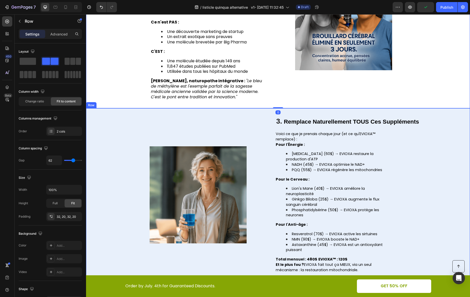
scroll to position [419, 0]
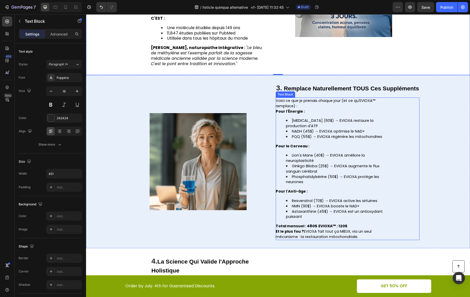
click at [306, 113] on p "Pour l'Énergie :" at bounding box center [333, 111] width 115 height 5
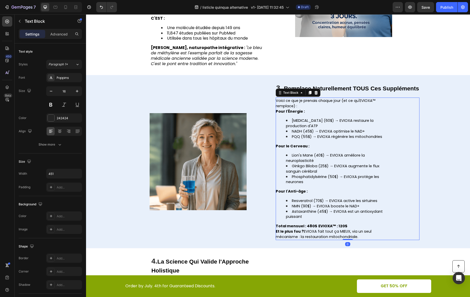
click at [306, 113] on p "Pour l'Énergie :" at bounding box center [333, 111] width 115 height 5
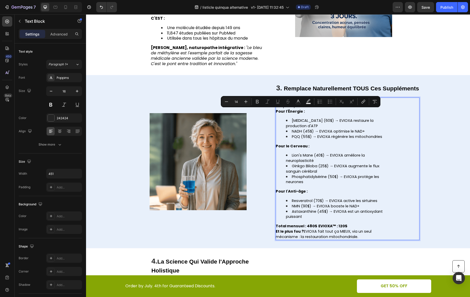
type input "11"
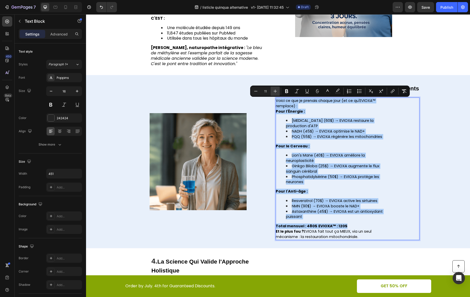
click at [275, 92] on icon "Editor contextual toolbar" at bounding box center [275, 91] width 5 height 5
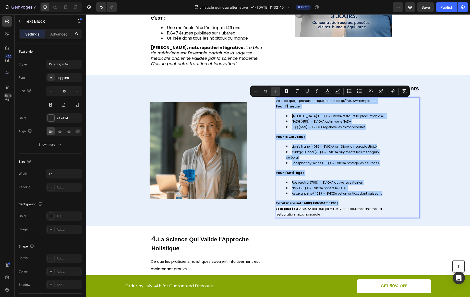
click at [275, 92] on icon "Editor contextual toolbar" at bounding box center [275, 91] width 3 height 3
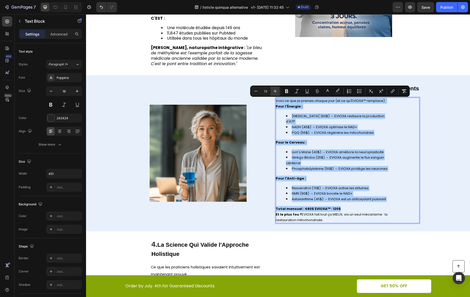
click at [275, 92] on icon "Editor contextual toolbar" at bounding box center [275, 91] width 3 height 3
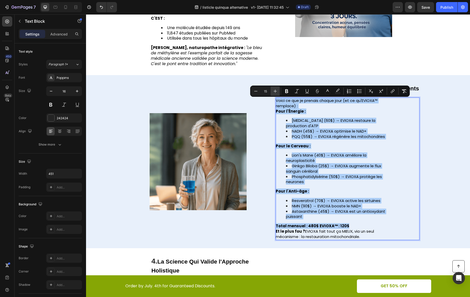
click at [275, 92] on icon "Editor contextual toolbar" at bounding box center [275, 91] width 3 height 3
type input "16"
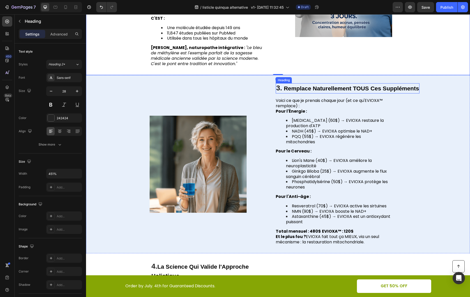
click at [310, 90] on strong "Remplace Naturellement TOUS Ces Suppléments" at bounding box center [351, 88] width 135 height 7
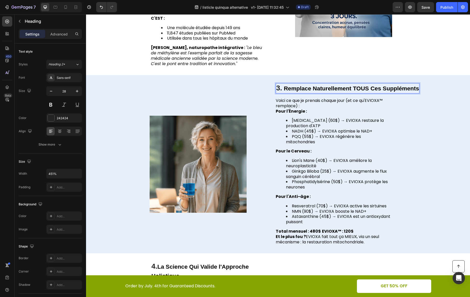
click at [284, 89] on strong "Remplace Naturellement TOUS Ces Suppléments" at bounding box center [351, 88] width 135 height 7
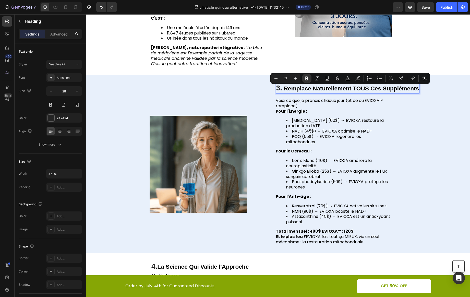
drag, startPoint x: 283, startPoint y: 89, endPoint x: 411, endPoint y: 86, distance: 127.5
click at [411, 86] on strong "Remplace Naturellement TOUS Ces Suppléments" at bounding box center [351, 88] width 135 height 7
click at [295, 79] on icon "Editor contextual toolbar" at bounding box center [295, 78] width 5 height 5
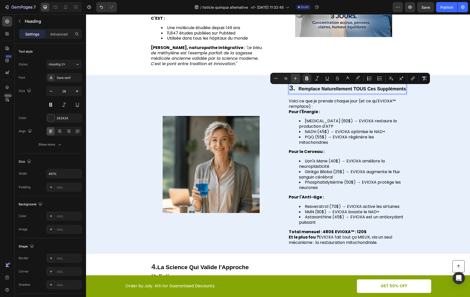
click at [295, 79] on icon "Editor contextual toolbar" at bounding box center [295, 78] width 5 height 5
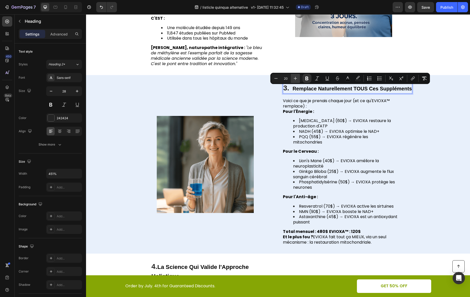
click at [295, 79] on icon "Editor contextual toolbar" at bounding box center [295, 78] width 5 height 5
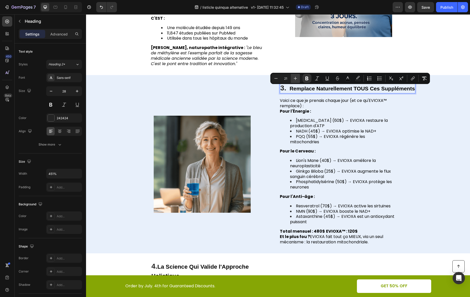
click at [295, 79] on icon "Editor contextual toolbar" at bounding box center [295, 78] width 5 height 5
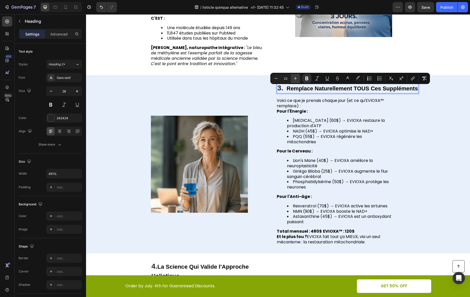
click at [295, 79] on icon "Editor contextual toolbar" at bounding box center [295, 78] width 5 height 5
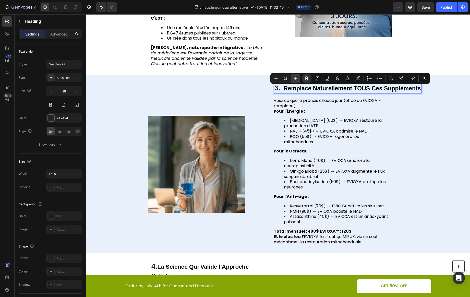
click at [295, 79] on icon "Editor contextual toolbar" at bounding box center [295, 78] width 5 height 5
type input "24"
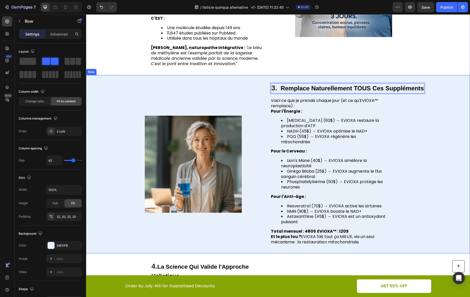
click at [440, 146] on div "Image 3. Remplace Naturellement TOUS Ces Suppléments Heading 16 Voici ce que je…" at bounding box center [278, 164] width 384 height 178
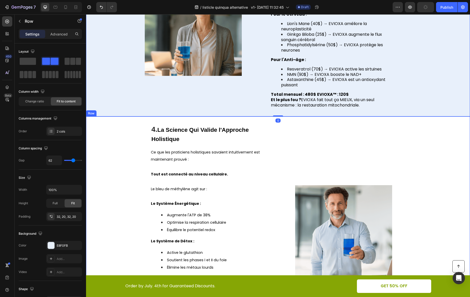
scroll to position [561, 0]
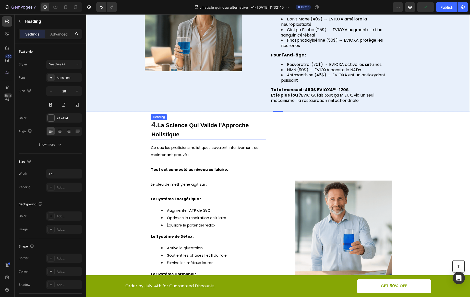
click at [188, 133] on h2 "4. La Science Qui Valide l'Approche Holistique" at bounding box center [208, 129] width 115 height 19
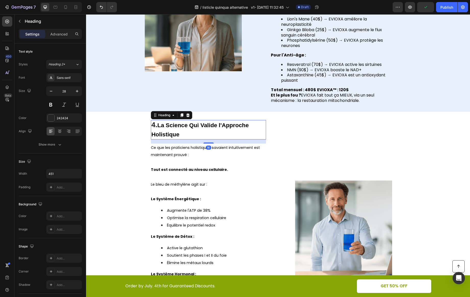
click at [184, 134] on h2 "4. La Science Qui Valide l'Approche Holistique" at bounding box center [208, 129] width 115 height 19
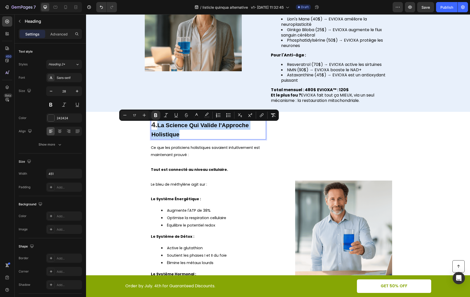
drag, startPoint x: 177, startPoint y: 135, endPoint x: 158, endPoint y: 127, distance: 20.2
click at [158, 127] on p "4. La Science Qui Valide l'Approche Holistique" at bounding box center [208, 130] width 114 height 18
click at [146, 115] on icon "Editor contextual toolbar" at bounding box center [144, 115] width 5 height 5
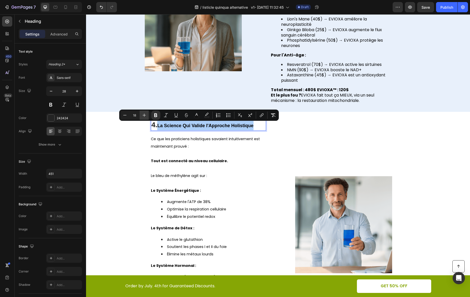
click at [146, 115] on icon "Editor contextual toolbar" at bounding box center [144, 115] width 5 height 5
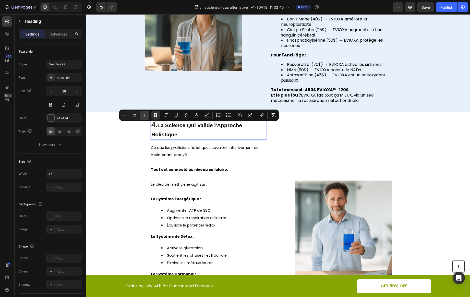
click at [146, 115] on icon "Editor contextual toolbar" at bounding box center [144, 115] width 5 height 5
type input "24"
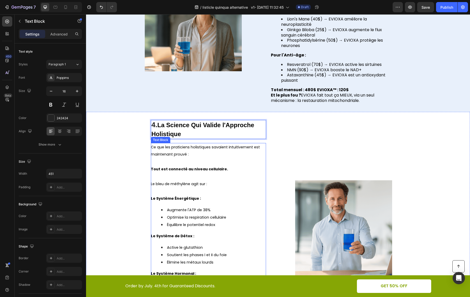
click at [195, 169] on strong "Tout est connecté au niveau cellulaire." at bounding box center [189, 169] width 77 height 5
click at [226, 184] on p "Le bleu de méthylène agit sur :" at bounding box center [208, 183] width 115 height 7
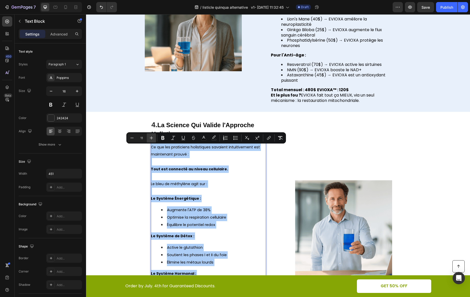
click at [150, 134] on button "Plus" at bounding box center [151, 137] width 9 height 9
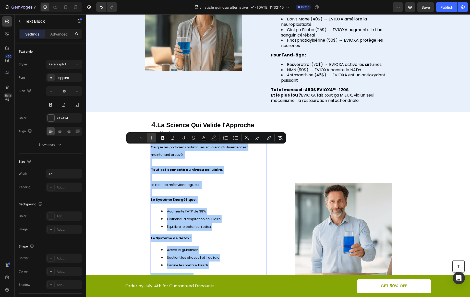
click at [150, 134] on button "Plus" at bounding box center [151, 137] width 9 height 9
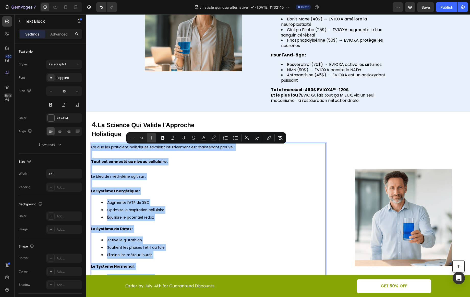
click at [150, 134] on button "Plus" at bounding box center [151, 137] width 9 height 9
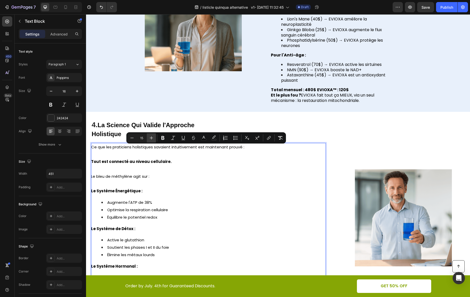
click at [150, 134] on button "Plus" at bounding box center [151, 137] width 9 height 9
type input "16"
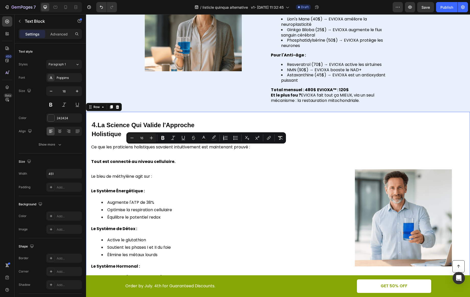
click at [342, 125] on div "Image" at bounding box center [403, 217] width 123 height 195
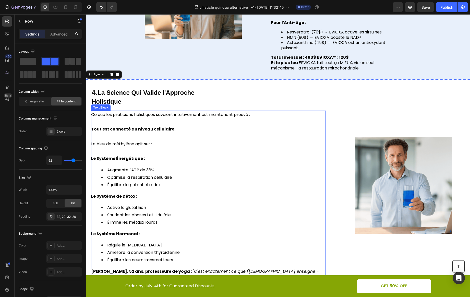
scroll to position [710, 0]
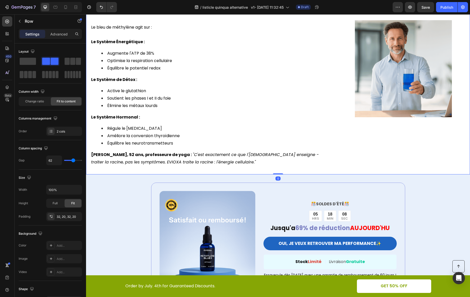
click at [343, 142] on div "Image" at bounding box center [403, 68] width 123 height 195
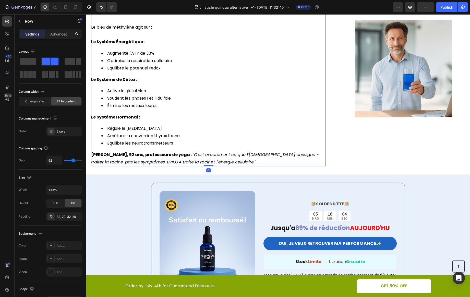
click at [302, 155] on icon ""C'est exactement ce que l'[DEMOGRAPHIC_DATA] enseigne - traiter la racine, pas…" at bounding box center [205, 158] width 228 height 13
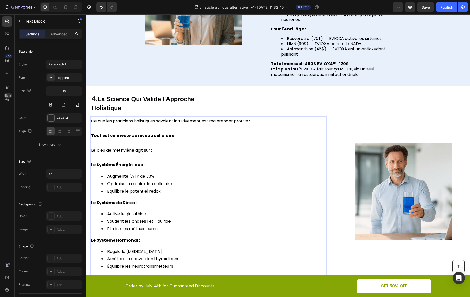
scroll to position [644, 0]
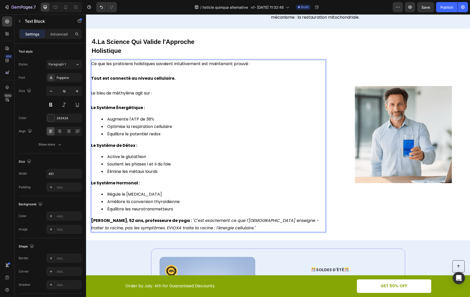
click at [300, 222] on icon ""C'est exactement ce que l'[DEMOGRAPHIC_DATA] enseigne - traiter la racine, pas…" at bounding box center [205, 224] width 228 height 13
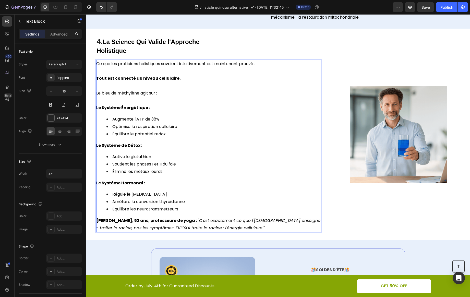
click at [270, 222] on icon ""C'est exactement ce que l'[DEMOGRAPHIC_DATA] enseigne" at bounding box center [259, 221] width 123 height 6
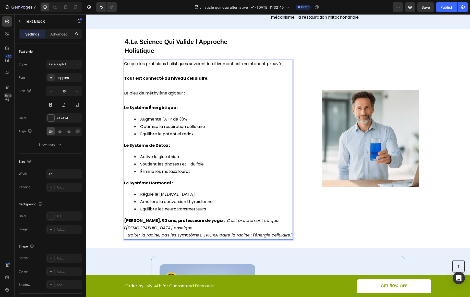
click at [237, 66] on span "Ce que les praticiens holistiques savaient intuitivement est maintenant prouvé :" at bounding box center [203, 64] width 159 height 6
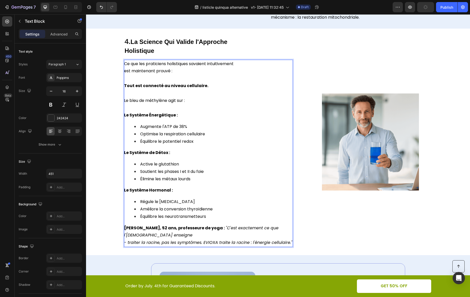
click at [275, 230] on icon ""C'est exactement ce que" at bounding box center [252, 228] width 53 height 6
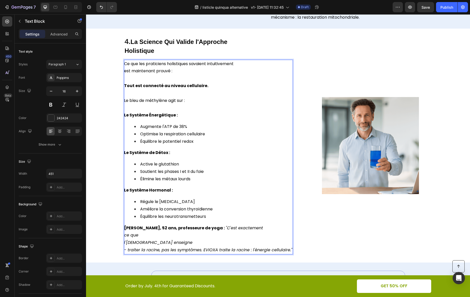
click at [251, 251] on icon "- traiter la racine, pas les symptômes. EVIOXA traite la racine : l'énergie cel…" at bounding box center [208, 250] width 168 height 6
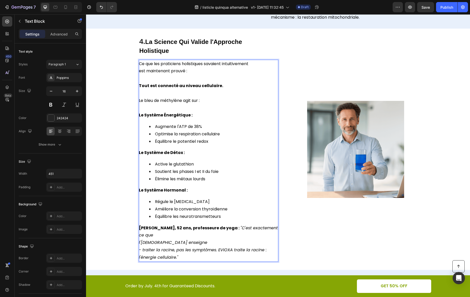
click at [139, 252] on icon "- traiter la racine, pas les symptômes. EVIOXA traite la racine :" at bounding box center [203, 250] width 128 height 6
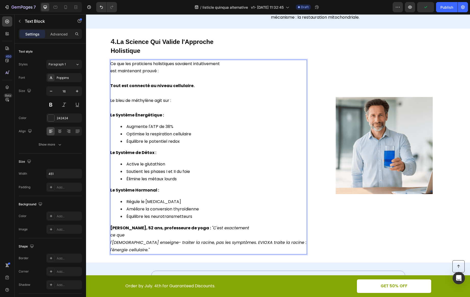
click at [124, 244] on icon "l'[DEMOGRAPHIC_DATA] enseigne- traiter la racine, pas les symptômes. EVIOXA tra…" at bounding box center [208, 243] width 196 height 6
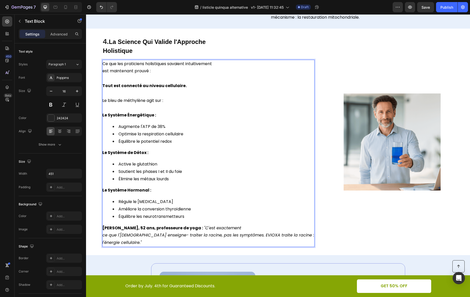
click at [248, 235] on icon "ce que l'[DEMOGRAPHIC_DATA] enseigne- traiter la racine, pas les symptômes. EVI…" at bounding box center [208, 235] width 212 height 6
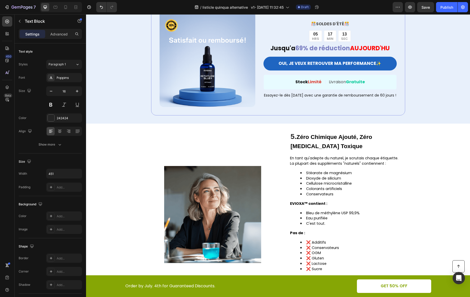
scroll to position [911, 0]
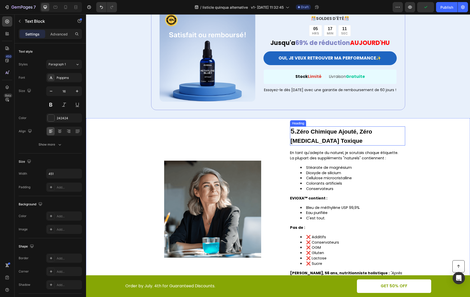
click at [315, 138] on h2 "5. Zéro Chimique Ajouté, Zéro [MEDICAL_DATA] Toxique" at bounding box center [347, 135] width 115 height 19
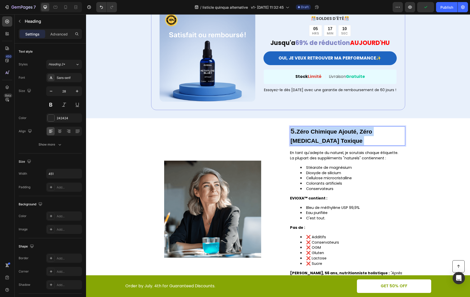
drag, startPoint x: 311, startPoint y: 139, endPoint x: 298, endPoint y: 131, distance: 15.9
click at [298, 131] on p "5. Zéro Chimique Ajouté, Zéro [MEDICAL_DATA] Toxique" at bounding box center [348, 136] width 114 height 18
drag, startPoint x: 298, startPoint y: 131, endPoint x: 311, endPoint y: 138, distance: 15.2
click at [311, 138] on p "5. Zéro Chimique Ajouté, Zéro [MEDICAL_DATA] Toxique" at bounding box center [348, 136] width 114 height 18
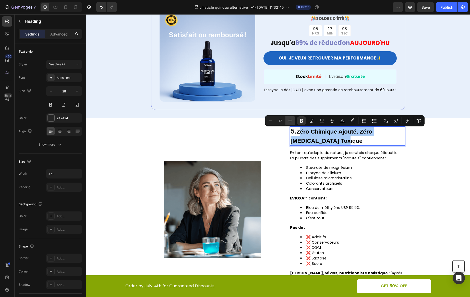
click at [289, 122] on icon "Editor contextual toolbar" at bounding box center [290, 120] width 5 height 5
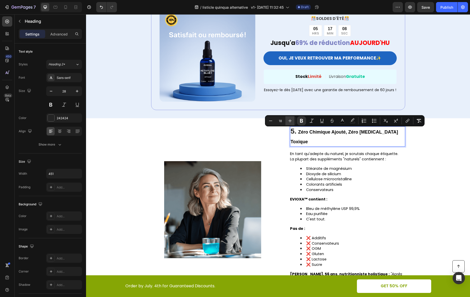
click at [289, 122] on icon "Editor contextual toolbar" at bounding box center [290, 120] width 5 height 5
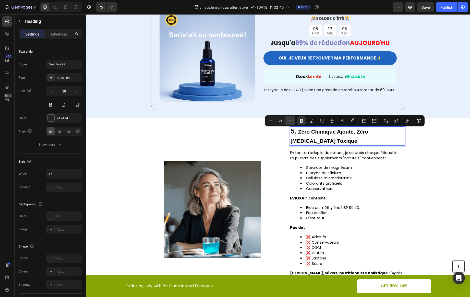
click at [289, 122] on icon "Editor contextual toolbar" at bounding box center [290, 120] width 5 height 5
type input "24"
click at [327, 177] on span "Cellulose microcristalline" at bounding box center [329, 177] width 46 height 5
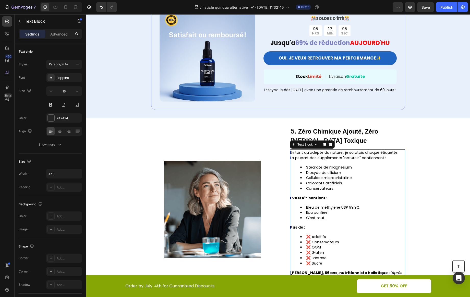
click at [327, 177] on span "Cellulose microcristalline" at bounding box center [329, 177] width 46 height 5
click at [353, 186] on li "Conservateurs" at bounding box center [352, 188] width 104 height 5
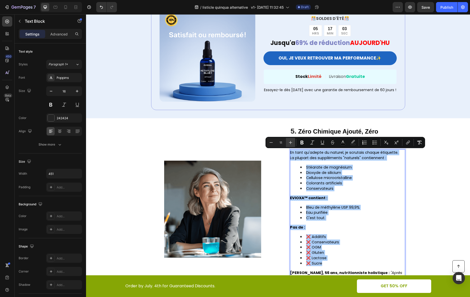
click at [292, 141] on icon "Editor contextual toolbar" at bounding box center [290, 142] width 5 height 5
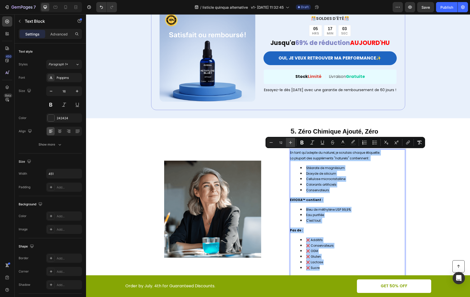
click at [292, 141] on icon "Editor contextual toolbar" at bounding box center [290, 142] width 5 height 5
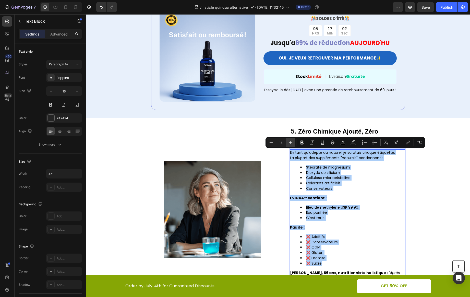
click at [292, 141] on icon "Editor contextual toolbar" at bounding box center [290, 142] width 5 height 5
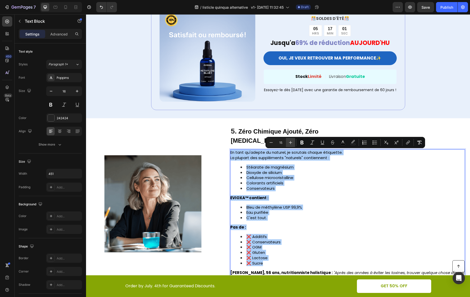
click at [292, 141] on icon "Editor contextual toolbar" at bounding box center [290, 142] width 5 height 5
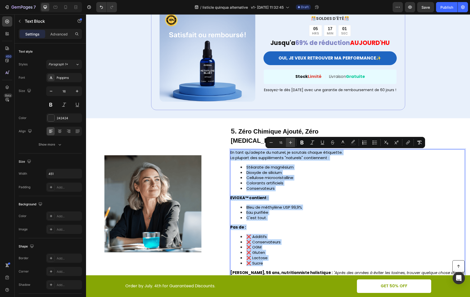
type input "16"
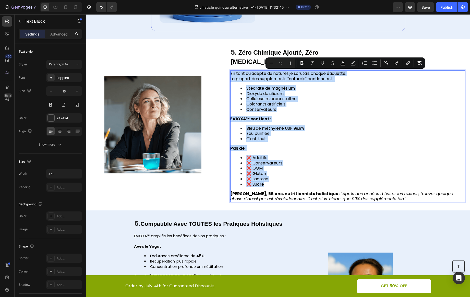
scroll to position [991, 0]
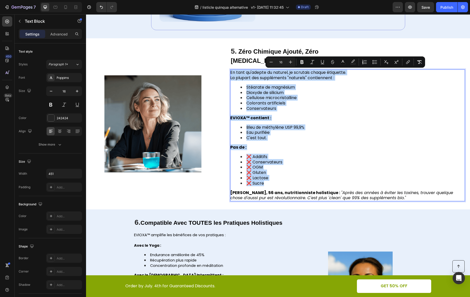
click at [365, 190] on div "En tant qu'adepte du naturel, je scrutais chaque étiquette. La plupart des supp…" at bounding box center [347, 135] width 235 height 132
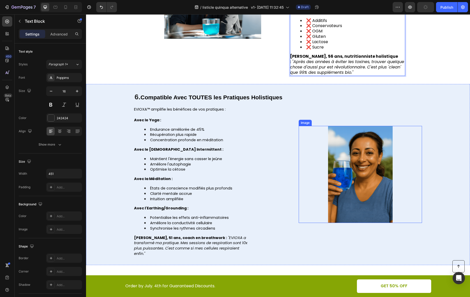
scroll to position [1137, 0]
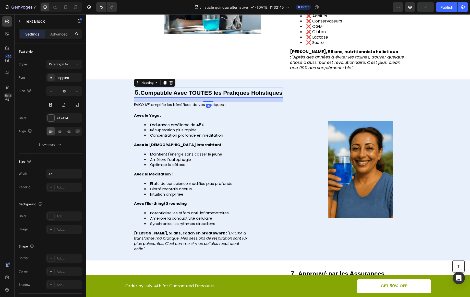
click at [253, 94] on strong "Compatible Avec TOUTES les Pratiques Holistiques" at bounding box center [211, 92] width 142 height 7
click at [138, 94] on p "6. Compatible Avec TOUTES les Pratiques Holistiques" at bounding box center [209, 92] width 148 height 9
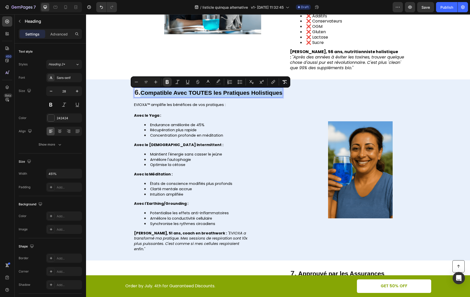
drag, startPoint x: 139, startPoint y: 93, endPoint x: 281, endPoint y: 91, distance: 142.0
click at [281, 91] on strong "Compatible Avec TOUTES les Pratiques Holistiques" at bounding box center [211, 92] width 142 height 7
click at [157, 82] on icon "Editor contextual toolbar" at bounding box center [155, 81] width 5 height 5
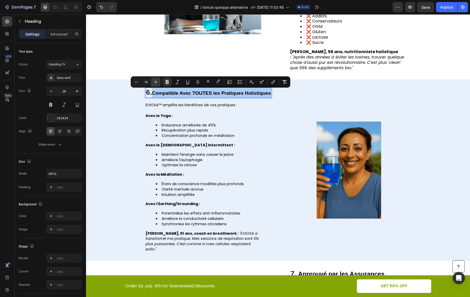
click at [157, 82] on icon "Editor contextual toolbar" at bounding box center [155, 81] width 5 height 5
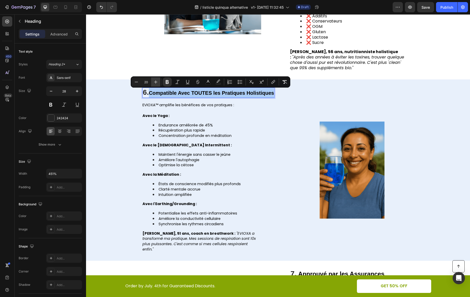
click at [157, 82] on icon "Editor contextual toolbar" at bounding box center [155, 81] width 5 height 5
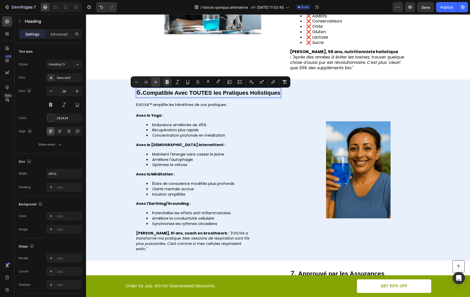
click at [157, 82] on icon "Editor contextual toolbar" at bounding box center [155, 81] width 5 height 5
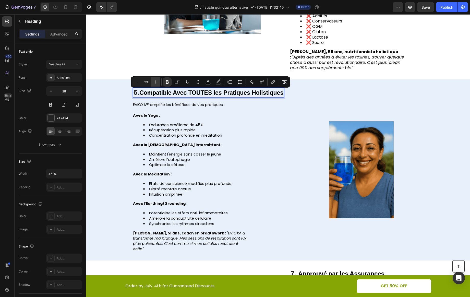
click at [157, 82] on icon "Editor contextual toolbar" at bounding box center [155, 81] width 5 height 5
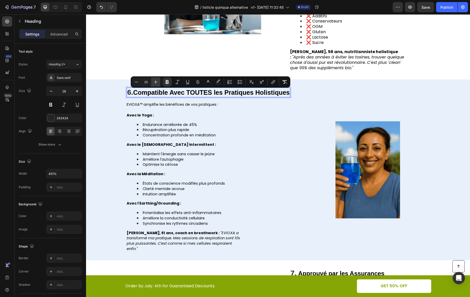
click at [157, 82] on icon "Editor contextual toolbar" at bounding box center [155, 81] width 5 height 5
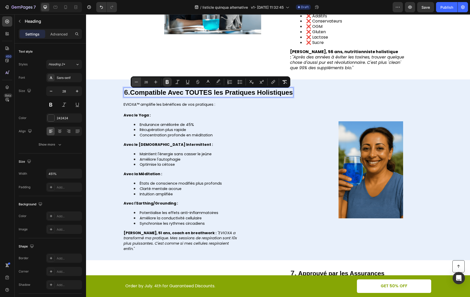
click at [134, 83] on icon "Editor contextual toolbar" at bounding box center [136, 81] width 5 height 5
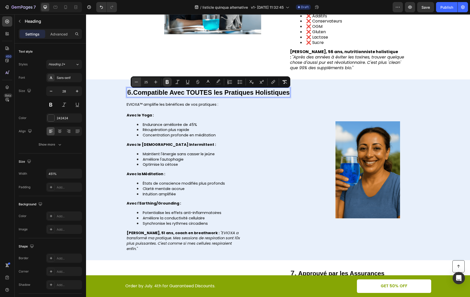
click at [134, 83] on icon "Editor contextual toolbar" at bounding box center [136, 81] width 5 height 5
type input "24"
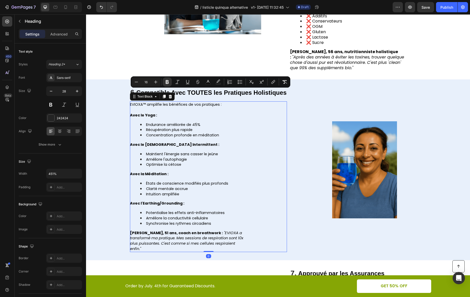
click at [189, 154] on span "Maintient l'énergie sans casser le jeûne" at bounding box center [182, 153] width 72 height 5
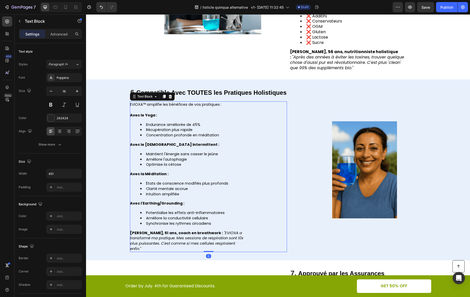
click at [189, 154] on span "Maintient l'énergie sans casser le jeûne" at bounding box center [182, 153] width 72 height 5
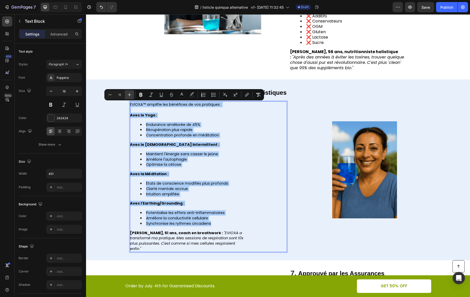
click at [132, 94] on button "Plus" at bounding box center [129, 94] width 9 height 9
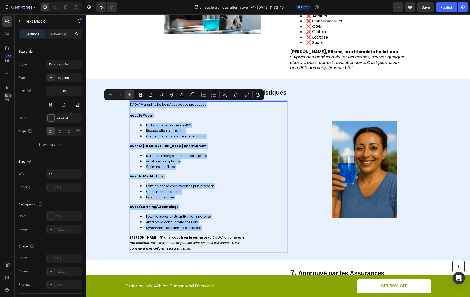
click at [132, 94] on button "Plus" at bounding box center [129, 94] width 9 height 9
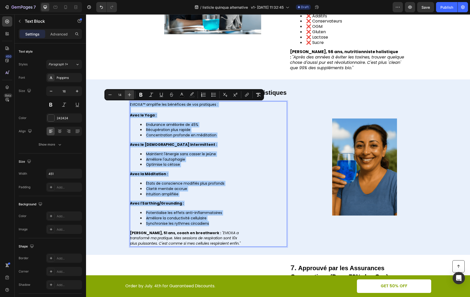
click at [132, 94] on button "Plus" at bounding box center [129, 94] width 9 height 9
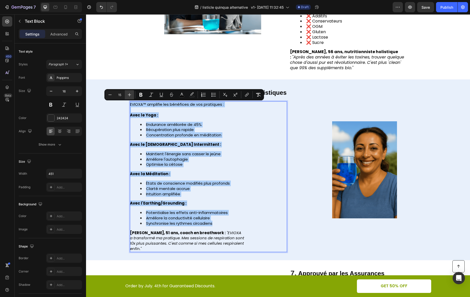
click at [132, 94] on button "Plus" at bounding box center [129, 94] width 9 height 9
type input "16"
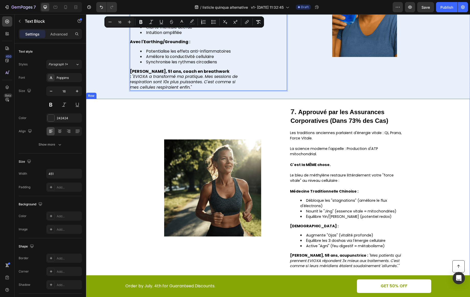
scroll to position [1299, 0]
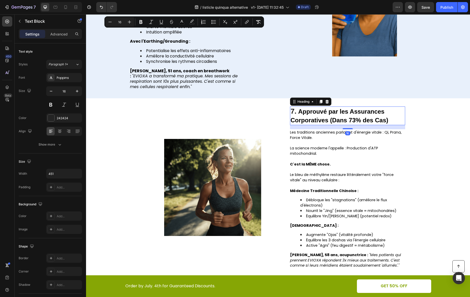
click at [315, 109] on strong "Approuvé par les Assurances Corporatives (Dans 73% des Cas)" at bounding box center [340, 116] width 98 height 16
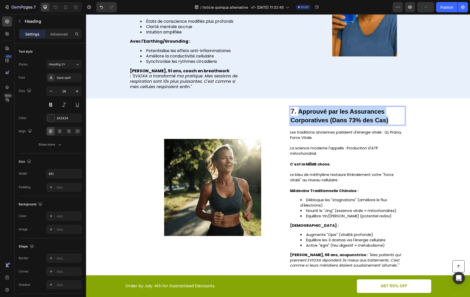
drag, startPoint x: 298, startPoint y: 113, endPoint x: 387, endPoint y: 120, distance: 88.9
click at [387, 120] on p "7. Approuvé par les Assurances Corporatives (Dans 73% des Cas)" at bounding box center [348, 116] width 114 height 18
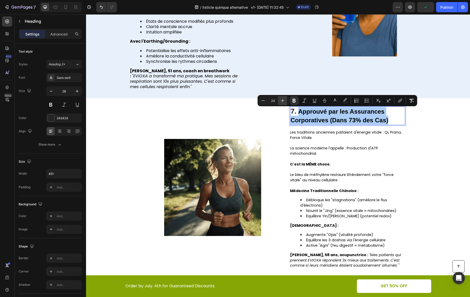
click at [283, 101] on icon "Editor contextual toolbar" at bounding box center [282, 100] width 5 height 5
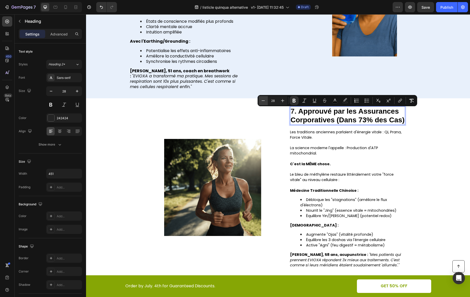
click at [264, 101] on icon "Editor contextual toolbar" at bounding box center [263, 100] width 5 height 5
type input "24"
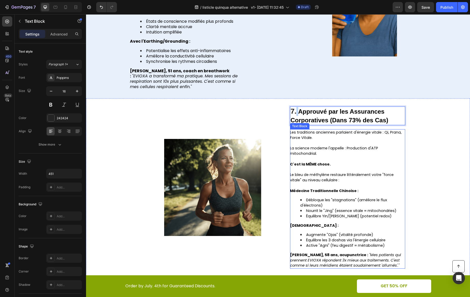
click at [391, 164] on p "C'est la MÊME chose." at bounding box center [347, 164] width 115 height 5
click at [329, 151] on span "La science moderne l'appelle : Production d'ATP mitochondrial." at bounding box center [334, 151] width 88 height 10
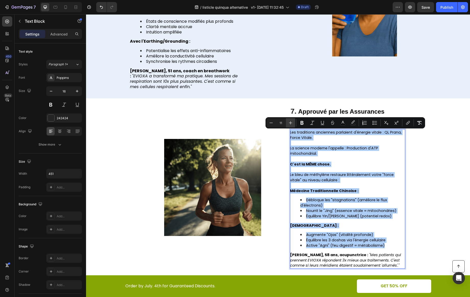
click at [287, 121] on button "Plus" at bounding box center [290, 122] width 9 height 9
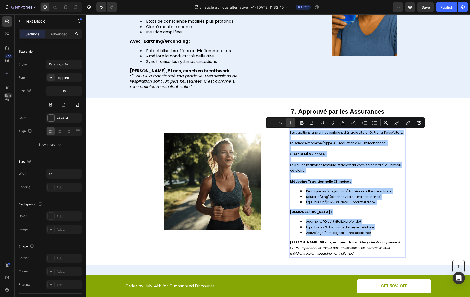
click at [287, 121] on button "Plus" at bounding box center [290, 122] width 9 height 9
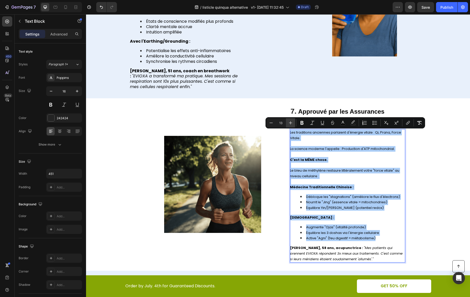
click at [287, 121] on button "Plus" at bounding box center [290, 122] width 9 height 9
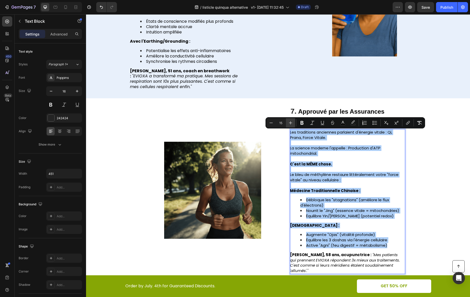
click at [287, 121] on button "Plus" at bounding box center [290, 122] width 9 height 9
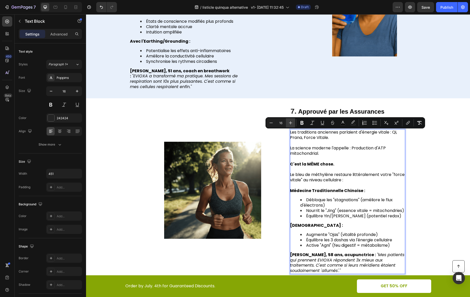
click at [287, 121] on button "Plus" at bounding box center [290, 122] width 9 height 9
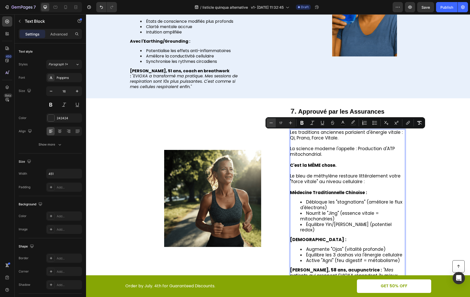
click at [274, 123] on button "Minus" at bounding box center [271, 122] width 9 height 9
type input "16"
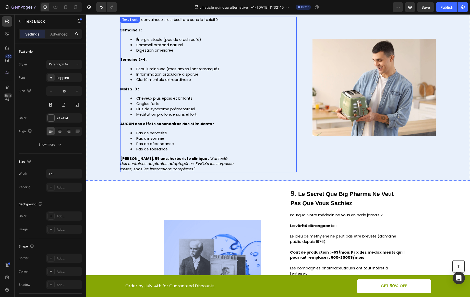
scroll to position [1586, 0]
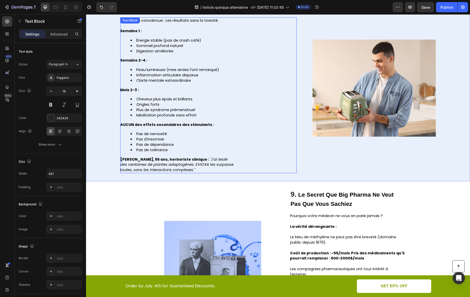
click at [210, 137] on li "Pas de nervosité" at bounding box center [183, 133] width 104 height 5
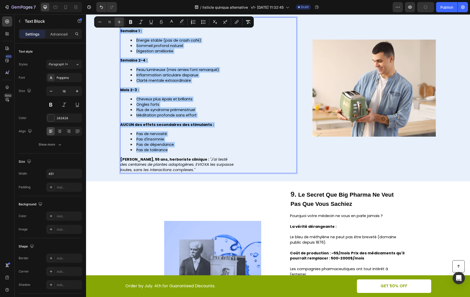
click at [116, 19] on button "Plus" at bounding box center [119, 21] width 9 height 9
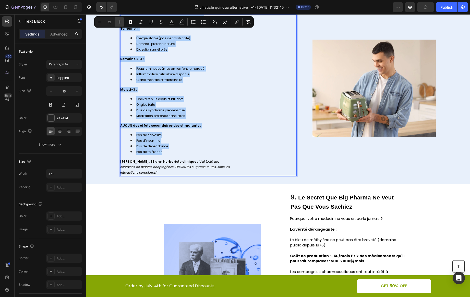
click at [116, 19] on button "Plus" at bounding box center [119, 21] width 9 height 9
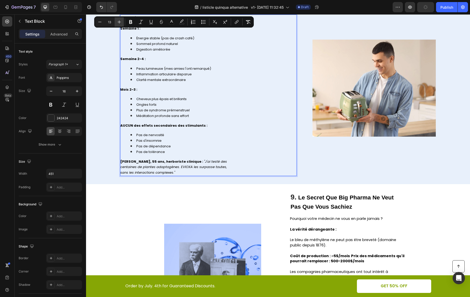
click at [116, 19] on button "Plus" at bounding box center [119, 21] width 9 height 9
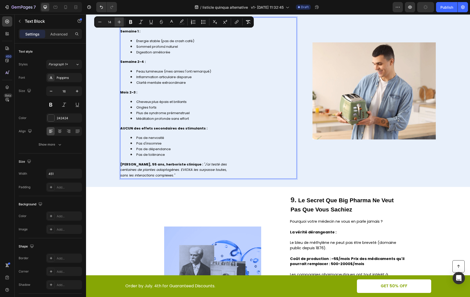
click at [116, 19] on button "Plus" at bounding box center [119, 21] width 9 height 9
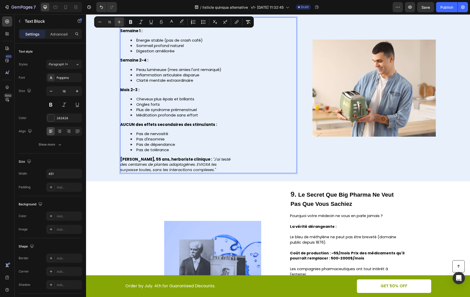
click at [116, 19] on button "Plus" at bounding box center [119, 21] width 9 height 9
type input "16"
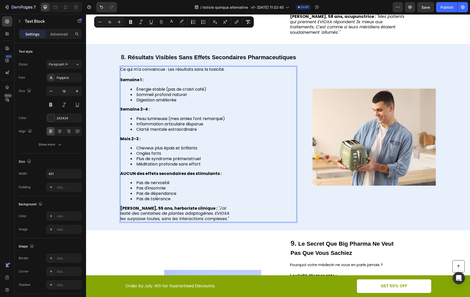
scroll to position [1428, 0]
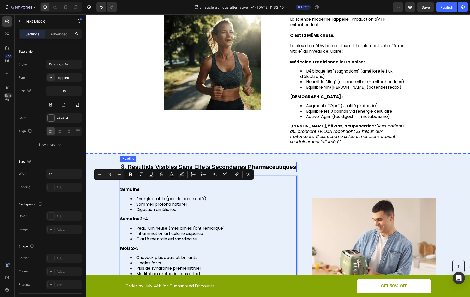
click at [286, 170] on strong "Résultats Visibles Sans Effets Secondaires Pharmaceutiques" at bounding box center [212, 166] width 168 height 7
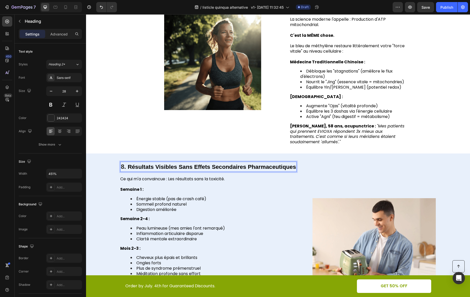
drag, startPoint x: 295, startPoint y: 173, endPoint x: 128, endPoint y: 174, distance: 167.0
click at [128, 170] on strong "Résultats Visibles Sans Effets Secondaires Pharmaceutiques" at bounding box center [212, 166] width 168 height 7
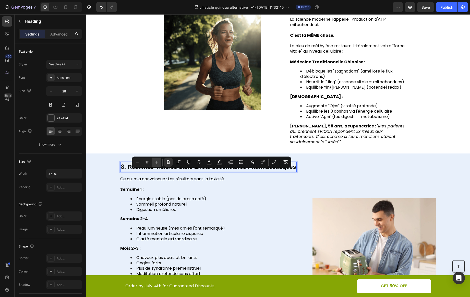
click at [154, 163] on icon "Editor contextual toolbar" at bounding box center [156, 162] width 5 height 5
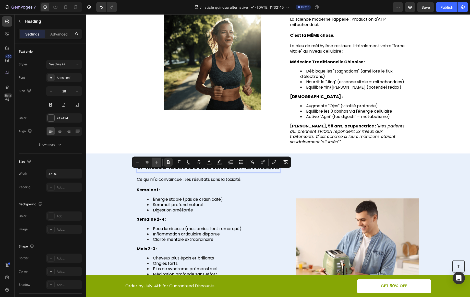
click at [154, 163] on icon "Editor contextual toolbar" at bounding box center [156, 162] width 5 height 5
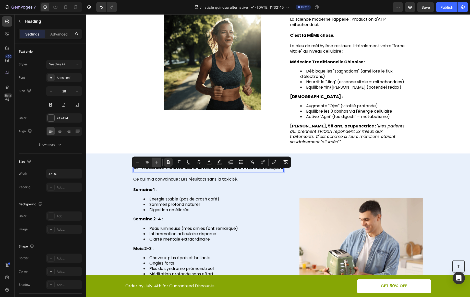
click at [154, 163] on icon "Editor contextual toolbar" at bounding box center [156, 162] width 5 height 5
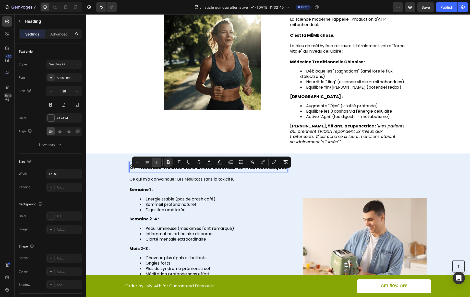
click at [154, 163] on icon "Editor contextual toolbar" at bounding box center [156, 162] width 5 height 5
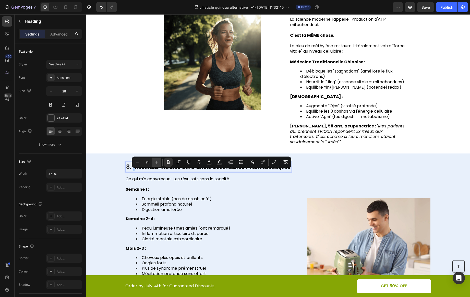
click at [154, 163] on icon "Editor contextual toolbar" at bounding box center [156, 162] width 5 height 5
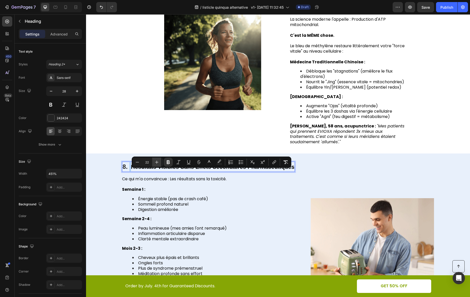
click at [154, 163] on icon "Editor contextual toolbar" at bounding box center [156, 162] width 5 height 5
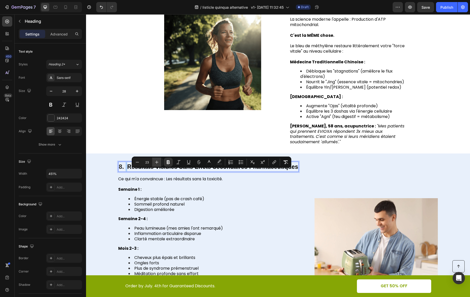
click at [154, 163] on icon "Editor contextual toolbar" at bounding box center [156, 162] width 5 height 5
type input "24"
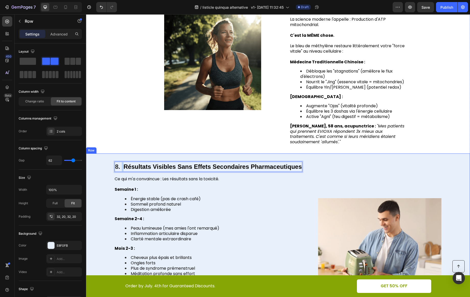
click at [327, 172] on div "Image" at bounding box center [379, 247] width 123 height 170
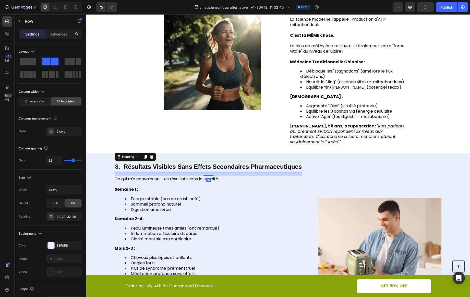
click at [212, 170] on strong "Résultats Visibles Sans Effets Secondaires Pharmaceutiques" at bounding box center [213, 166] width 179 height 7
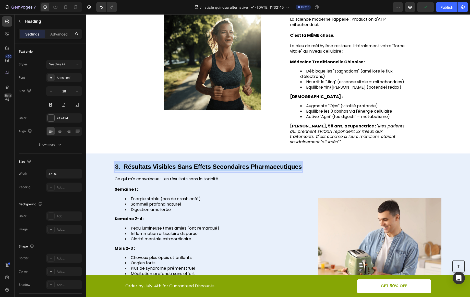
click at [212, 170] on strong "Résultats Visibles Sans Effets Secondaires Pharmaceutiques" at bounding box center [213, 166] width 179 height 7
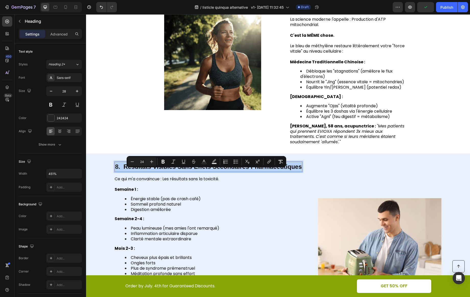
click at [212, 170] on strong "Résultats Visibles Sans Effets Secondaires Pharmaceutiques" at bounding box center [213, 166] width 179 height 7
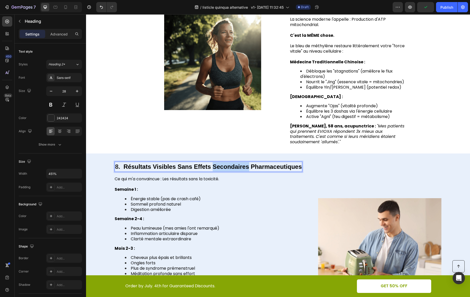
click at [212, 170] on strong "Résultats Visibles Sans Effets Secondaires Pharmaceutiques" at bounding box center [213, 166] width 179 height 7
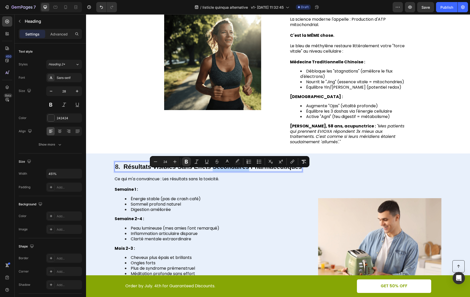
click at [212, 170] on strong "Résultats Visibles Sans Effets Secondaires Pharmaceutiques" at bounding box center [213, 166] width 179 height 7
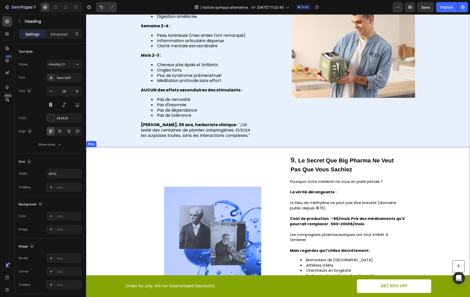
scroll to position [1662, 0]
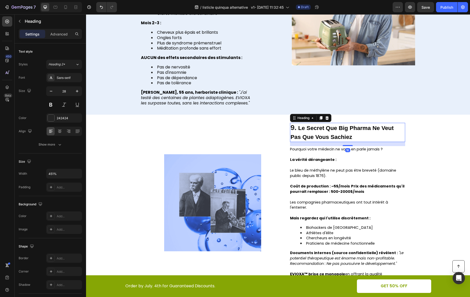
click at [353, 136] on strong "Le Secret Que Big Pharma Ne Veut Pas Que Vous Sachiez" at bounding box center [342, 133] width 103 height 16
click at [352, 141] on p "9. Le Secret Que Big Pharma Ne Veut Pas Que Vous Sachiez" at bounding box center [348, 132] width 114 height 18
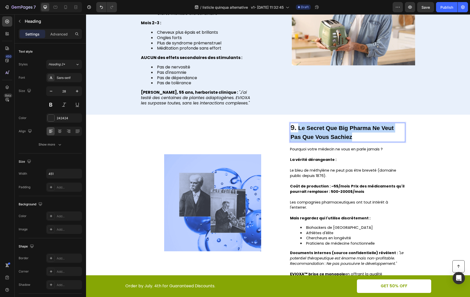
drag, startPoint x: 352, startPoint y: 143, endPoint x: 296, endPoint y: 133, distance: 56.6
click at [296, 133] on p "9. Le Secret Que Big Pharma Ne Veut Pas Que Vous Sachiez" at bounding box center [348, 132] width 114 height 18
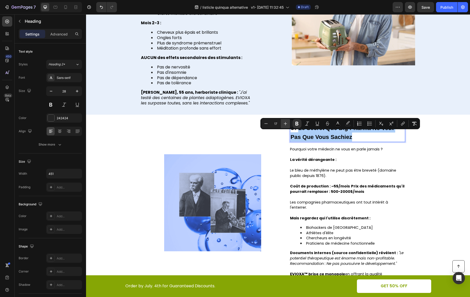
click at [284, 125] on icon "Editor contextual toolbar" at bounding box center [285, 123] width 5 height 5
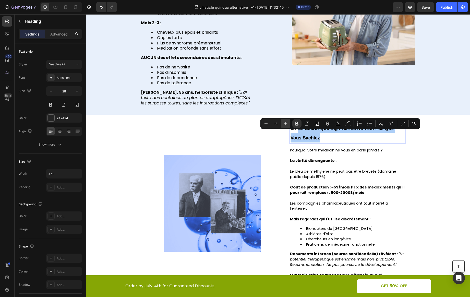
click at [284, 125] on icon "Editor contextual toolbar" at bounding box center [285, 123] width 5 height 5
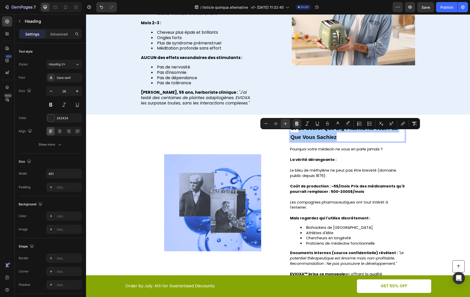
click at [284, 125] on icon "Editor contextual toolbar" at bounding box center [285, 123] width 5 height 5
type input "24"
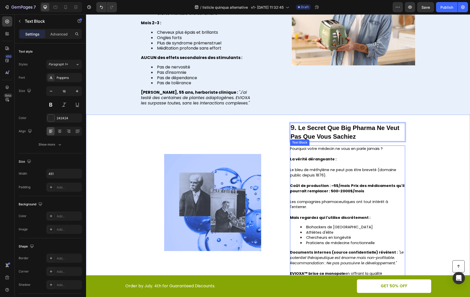
click at [311, 167] on p at bounding box center [347, 164] width 115 height 5
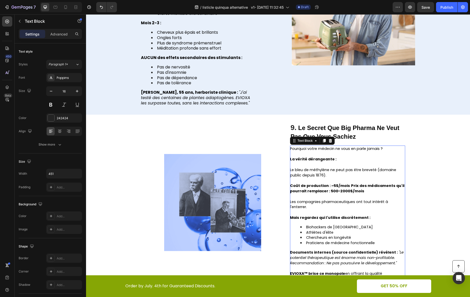
click at [311, 167] on p at bounding box center [347, 164] width 115 height 5
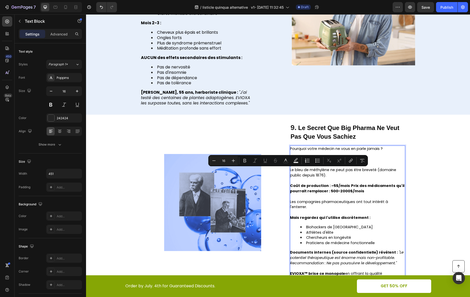
type input "11"
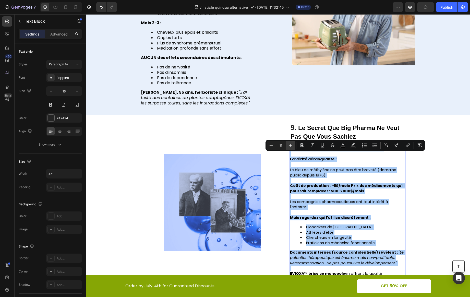
click at [290, 147] on icon "Editor contextual toolbar" at bounding box center [290, 145] width 5 height 5
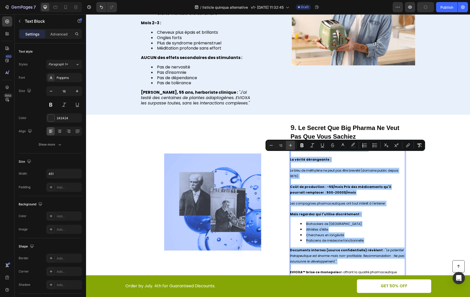
click at [290, 147] on icon "Editor contextual toolbar" at bounding box center [290, 145] width 5 height 5
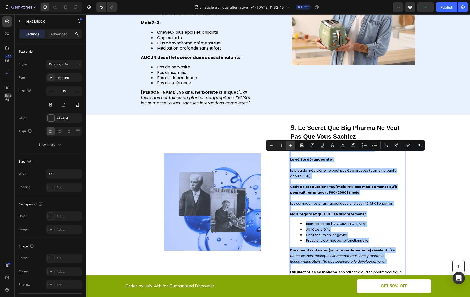
click at [290, 147] on icon "Editor contextual toolbar" at bounding box center [290, 145] width 5 height 5
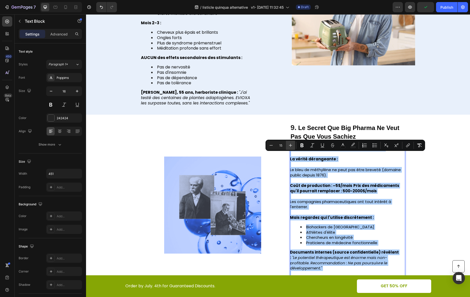
click at [290, 147] on icon "Editor contextual toolbar" at bounding box center [290, 145] width 5 height 5
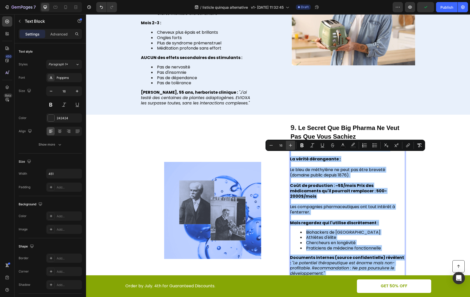
click at [290, 147] on icon "Editor contextual toolbar" at bounding box center [290, 145] width 5 height 5
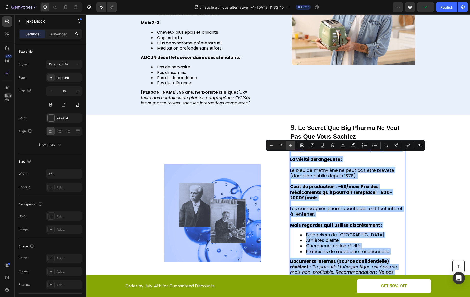
click at [290, 147] on icon "Editor contextual toolbar" at bounding box center [290, 145] width 5 height 5
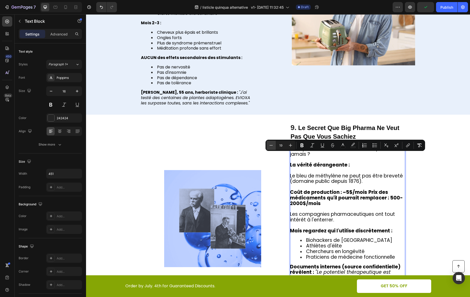
click at [268, 144] on button "Minus" at bounding box center [271, 145] width 9 height 9
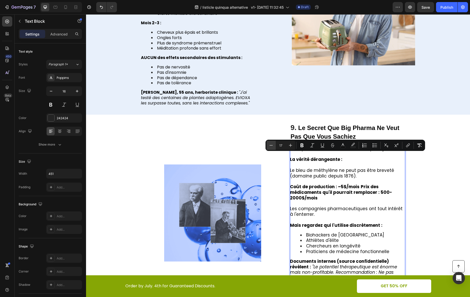
click at [268, 144] on button "Minus" at bounding box center [271, 145] width 9 height 9
type input "16"
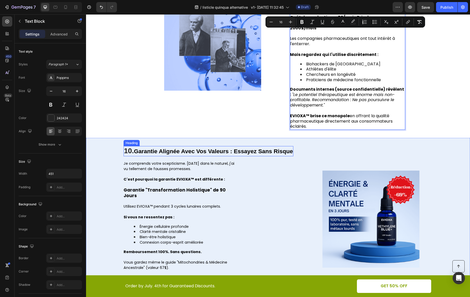
scroll to position [1853, 0]
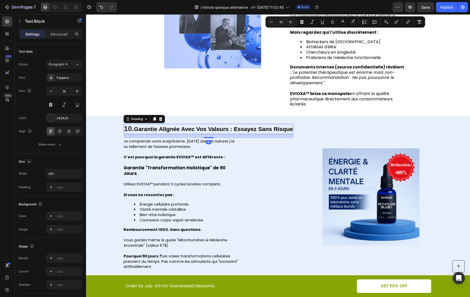
click at [263, 130] on strong "Garantie Alignée Avec Vos Valeurs : Essayez Sans Risque" at bounding box center [213, 129] width 159 height 7
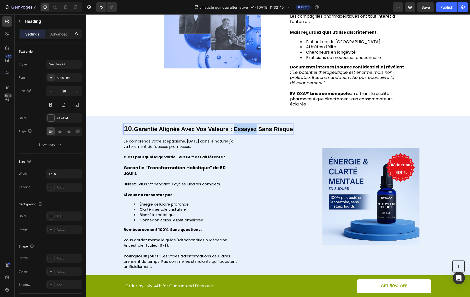
click at [234, 131] on strong "Garantie Alignée Avec Vos Valeurs : Essayez Sans Risque" at bounding box center [213, 129] width 159 height 7
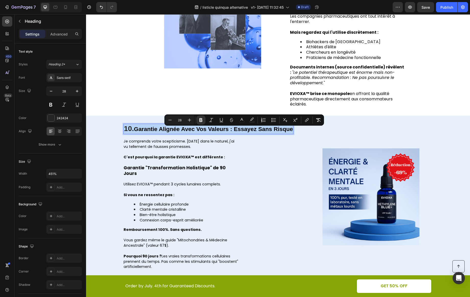
click at [234, 131] on strong "Garantie Alignée Avec Vos Valeurs : Essayez Sans Risque" at bounding box center [213, 129] width 159 height 7
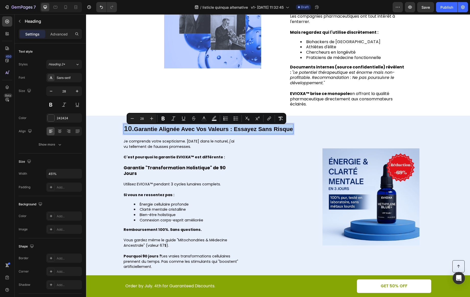
click at [233, 131] on strong "Garantie Alignée Avec Vos Valeurs : Essayez Sans Risque" at bounding box center [213, 129] width 159 height 7
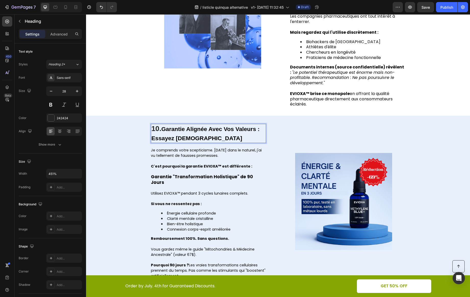
click at [217, 139] on p "10. Garantie Alignée Avec Vos Valeurs : Essayez Sans Risque" at bounding box center [208, 133] width 114 height 18
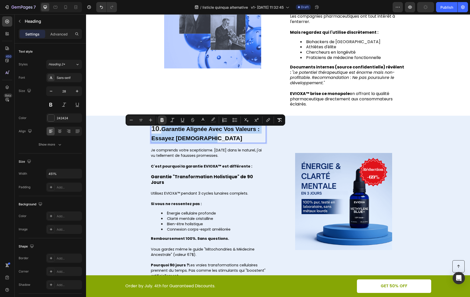
drag, startPoint x: 212, startPoint y: 140, endPoint x: 162, endPoint y: 130, distance: 50.8
click at [162, 130] on p "10. Garantie Alignée Avec Vos Valeurs : Essayez Sans Risque" at bounding box center [208, 133] width 114 height 18
click at [153, 123] on button "Plus" at bounding box center [150, 119] width 9 height 9
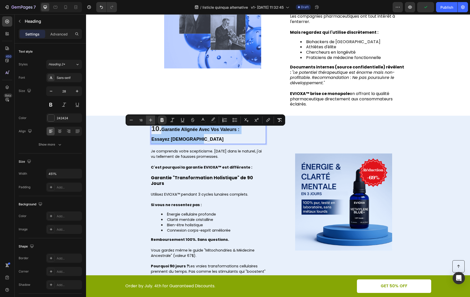
click at [153, 123] on button "Plus" at bounding box center [150, 119] width 9 height 9
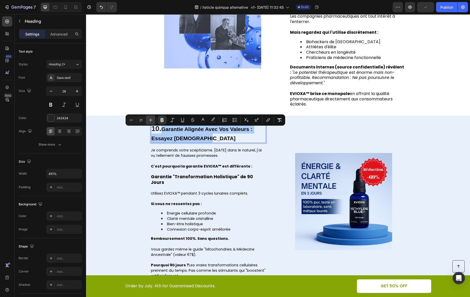
click at [153, 123] on button "Plus" at bounding box center [150, 119] width 9 height 9
type input "24"
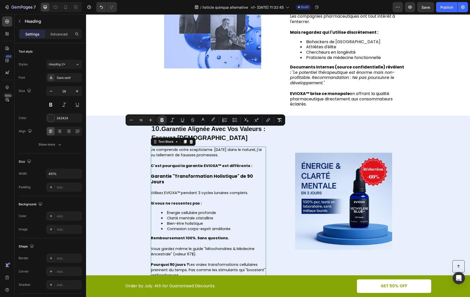
click at [206, 190] on span "Utilisez EVIOXA™ pendant 3 cycles lunaires complets." at bounding box center [199, 192] width 97 height 5
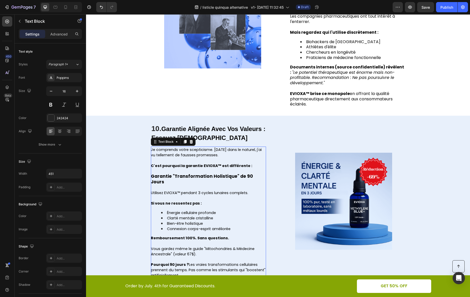
click at [206, 190] on span "Utilisez EVIOXA™ pendant 3 cycles lunaires complets." at bounding box center [199, 192] width 97 height 5
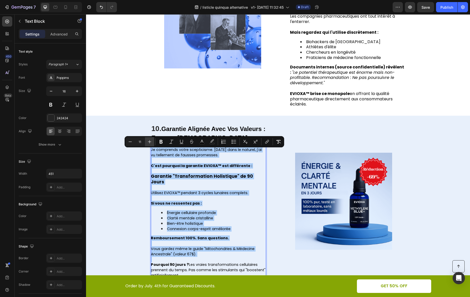
click at [153, 143] on button "Plus" at bounding box center [149, 141] width 9 height 9
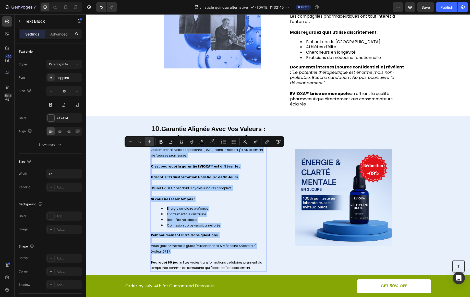
click at [153, 143] on button "Plus" at bounding box center [149, 141] width 9 height 9
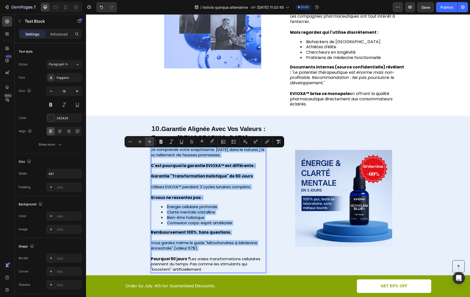
click at [153, 143] on button "Plus" at bounding box center [149, 141] width 9 height 9
type input "16"
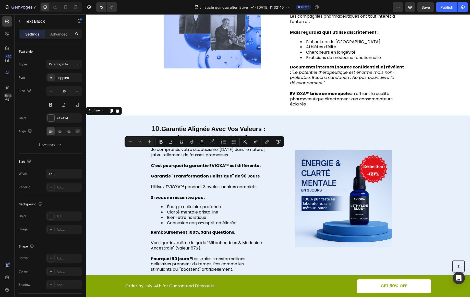
click at [320, 130] on div "Image" at bounding box center [343, 198] width 123 height 149
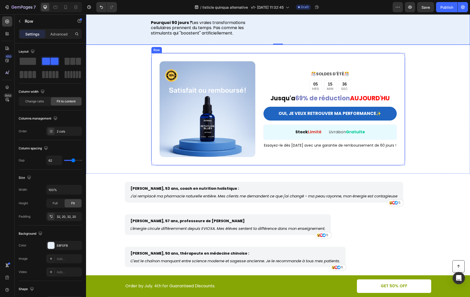
scroll to position [2089, 0]
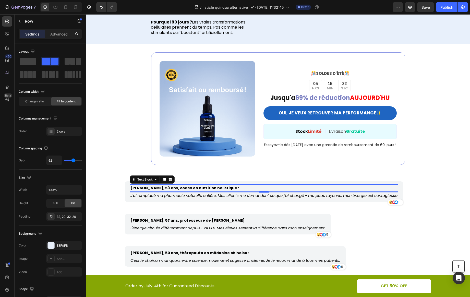
click at [131, 191] on strong "[PERSON_NAME], 53 ans, coach en nutrition holistique :" at bounding box center [185, 187] width 109 height 5
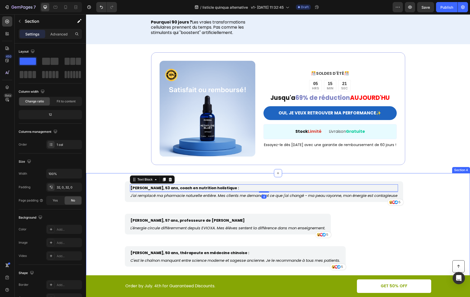
click at [114, 192] on div "[PERSON_NAME], 53 ans, coach en nutrition holistique : Text Block 4 J'ai rempla…" at bounding box center [278, 229] width 384 height 97
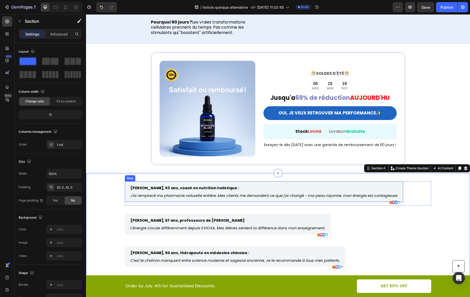
click at [126, 196] on div "[PERSON_NAME], 53 ans, coach en nutrition holistique : Text Block J'ai remplacé…" at bounding box center [264, 191] width 278 height 21
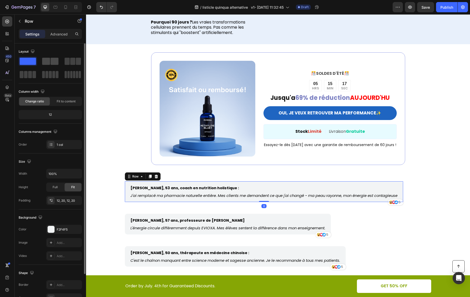
click at [51, 63] on span at bounding box center [55, 61] width 8 height 7
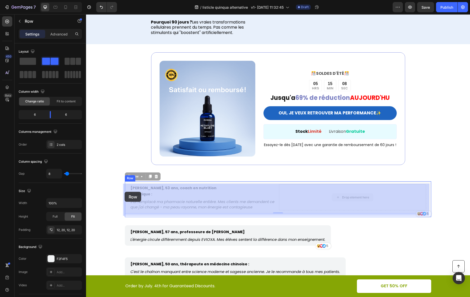
drag, startPoint x: 307, startPoint y: 199, endPoint x: 125, endPoint y: 192, distance: 182.5
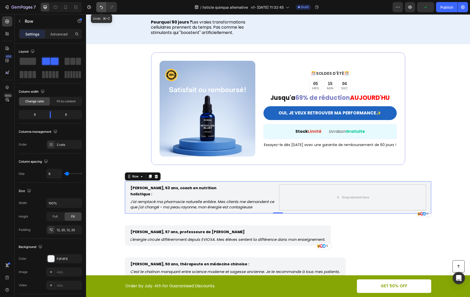
click at [100, 7] on icon "Undo/Redo" at bounding box center [101, 7] width 5 height 5
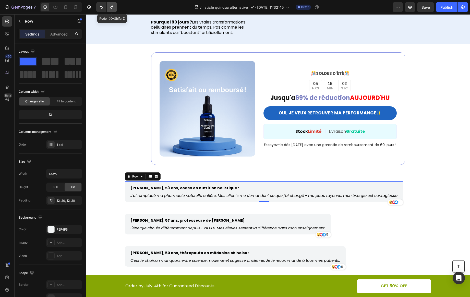
click at [107, 8] on button "Undo/Redo" at bounding box center [112, 7] width 10 height 10
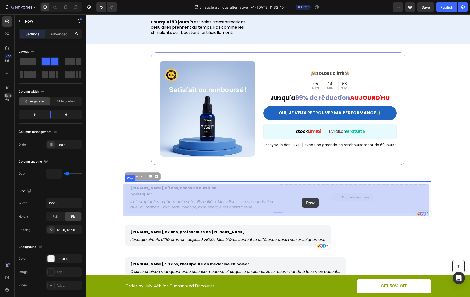
drag, startPoint x: 320, startPoint y: 199, endPoint x: 308, endPoint y: 197, distance: 12.4
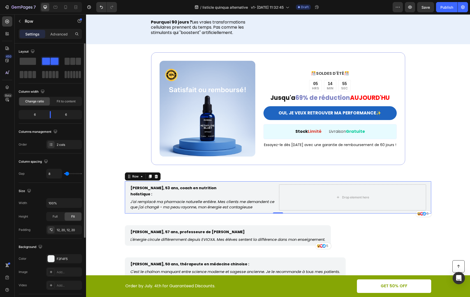
click at [61, 107] on div "Column width Change ratio Fit to content 6 6" at bounding box center [50, 106] width 63 height 36
click at [65, 104] on div "Fit to content" at bounding box center [66, 101] width 31 height 8
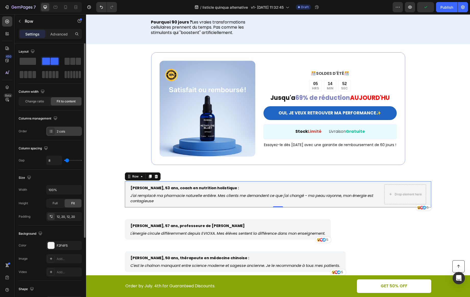
click at [70, 132] on div "2 cols" at bounding box center [69, 131] width 24 height 5
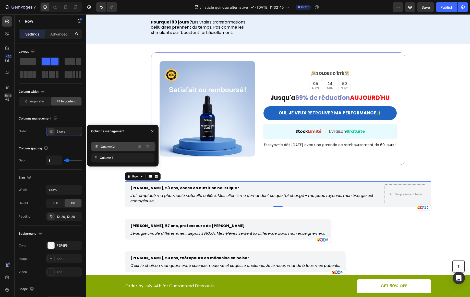
drag, startPoint x: 115, startPoint y: 157, endPoint x: 116, endPoint y: 146, distance: 11.3
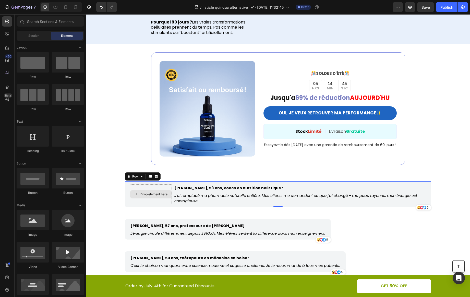
click at [144, 196] on div "Drop element here" at bounding box center [153, 194] width 27 height 4
click at [69, 222] on div at bounding box center [68, 220] width 32 height 20
drag, startPoint x: 151, startPoint y: 235, endPoint x: 142, endPoint y: 195, distance: 41.3
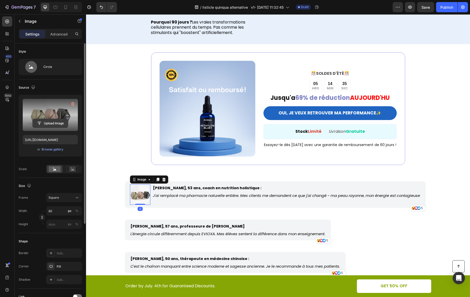
click at [55, 124] on input "file" at bounding box center [50, 123] width 35 height 9
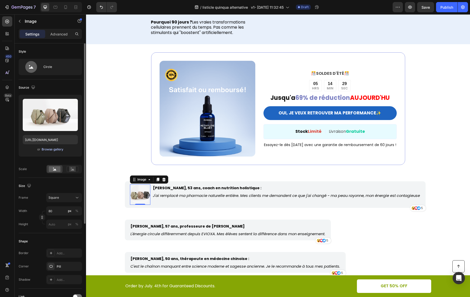
click at [57, 149] on div "Browse gallery" at bounding box center [53, 149] width 22 height 5
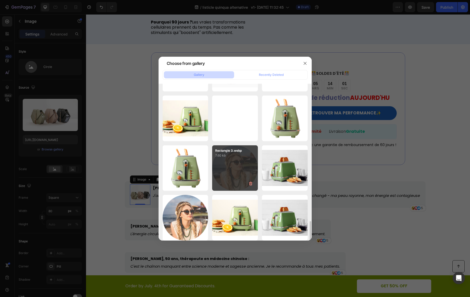
scroll to position [1140, 0]
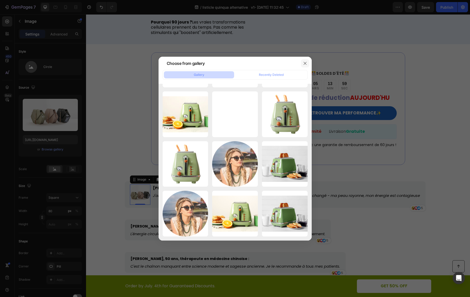
click at [306, 64] on icon "button" at bounding box center [305, 63] width 4 height 4
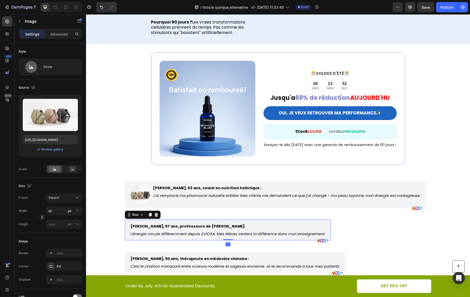
click at [125, 229] on div "[PERSON_NAME], 57 ans, professeure de [PERSON_NAME] Text Block L'énergie circul…" at bounding box center [228, 230] width 206 height 21
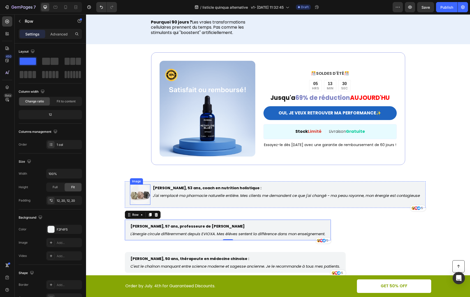
click at [138, 190] on img at bounding box center [140, 194] width 20 height 20
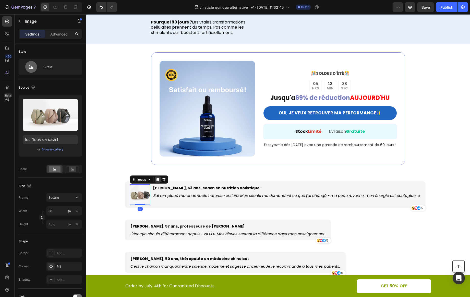
click at [156, 182] on icon at bounding box center [158, 179] width 4 height 4
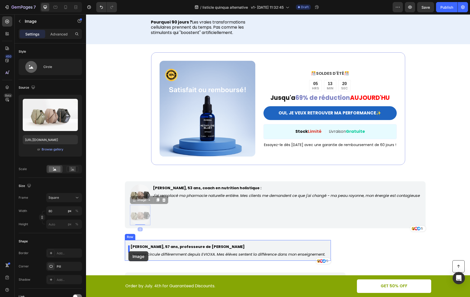
drag, startPoint x: 133, startPoint y: 203, endPoint x: 128, endPoint y: 251, distance: 49.0
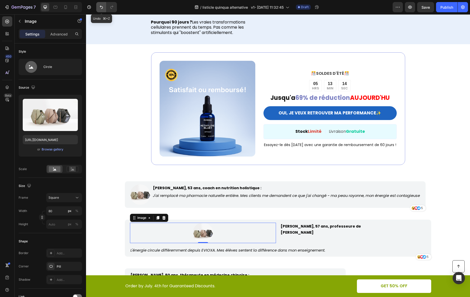
click at [103, 10] on button "Undo/Redo" at bounding box center [101, 7] width 10 height 10
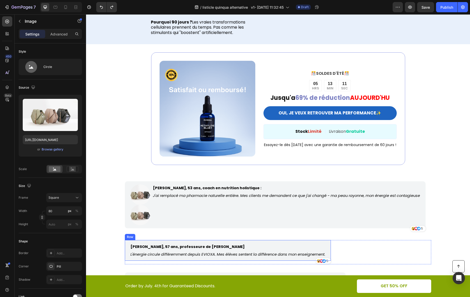
click at [125, 250] on div "[PERSON_NAME], 57 ans, professeure de [PERSON_NAME] Text Block L'énergie circul…" at bounding box center [228, 250] width 206 height 21
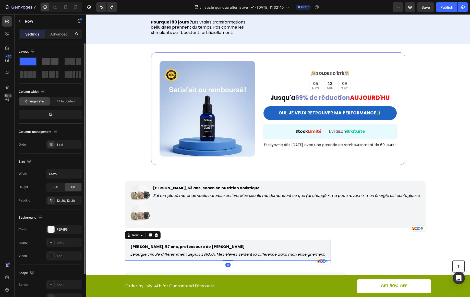
click at [53, 63] on span at bounding box center [55, 61] width 8 height 7
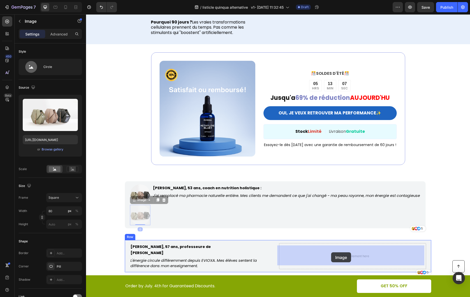
drag, startPoint x: 139, startPoint y: 219, endPoint x: 331, endPoint y: 252, distance: 195.4
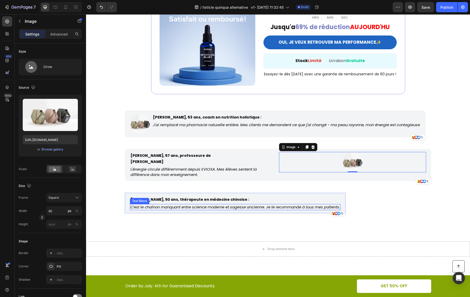
scroll to position [2165, 0]
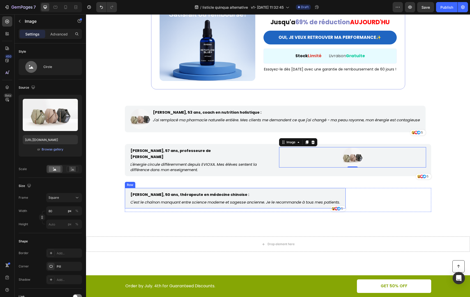
click at [252, 188] on div "[PERSON_NAME], 50 ans, thérapeute en médecine chinoise : Text Block C'est le ch…" at bounding box center [235, 198] width 221 height 21
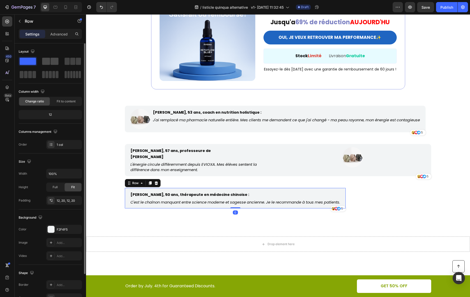
click at [64, 57] on div at bounding box center [73, 61] width 18 height 9
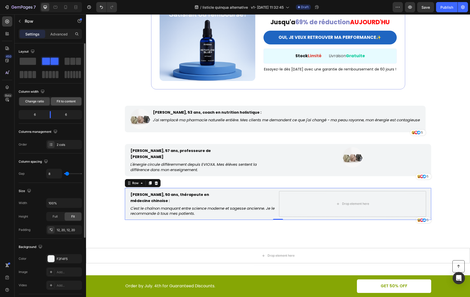
click at [60, 98] on div "Fit to content" at bounding box center [66, 101] width 31 height 8
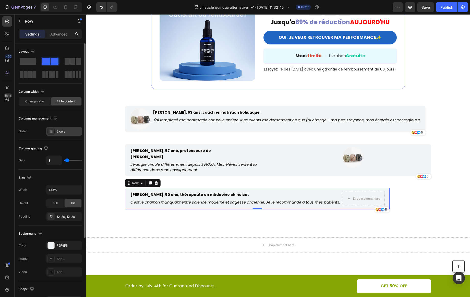
click at [68, 129] on div "2 cols" at bounding box center [69, 131] width 24 height 5
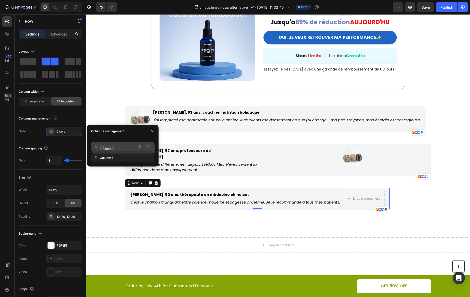
drag, startPoint x: 115, startPoint y: 155, endPoint x: 116, endPoint y: 147, distance: 8.5
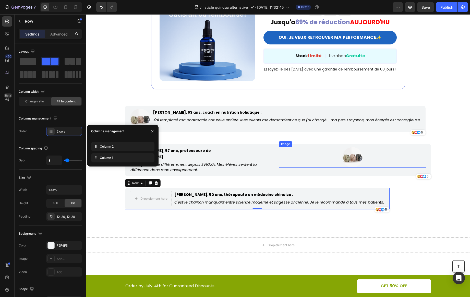
click at [281, 154] on div at bounding box center [352, 157] width 147 height 20
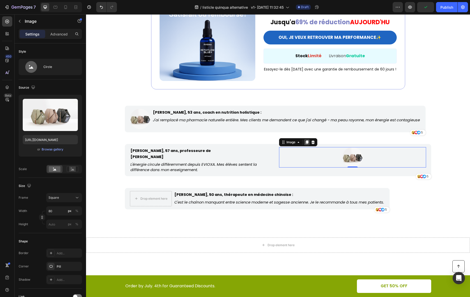
click at [306, 144] on icon at bounding box center [307, 142] width 3 height 4
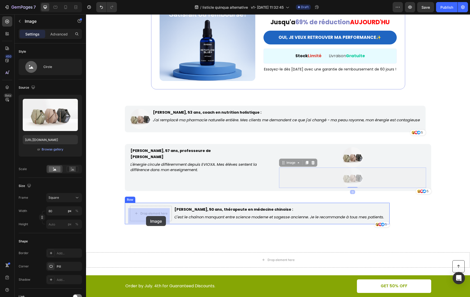
drag, startPoint x: 289, startPoint y: 166, endPoint x: 146, endPoint y: 216, distance: 151.5
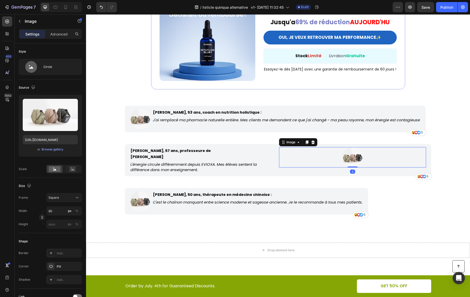
click at [313, 162] on div at bounding box center [352, 157] width 147 height 20
click at [270, 149] on div "[PERSON_NAME], 57 ans, professeure de [PERSON_NAME] Text Block L'énergie circul…" at bounding box center [278, 160] width 306 height 32
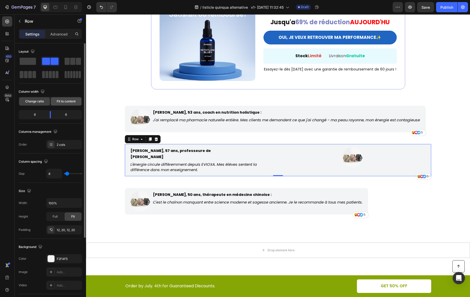
click at [70, 98] on div "Fit to content" at bounding box center [66, 101] width 31 height 8
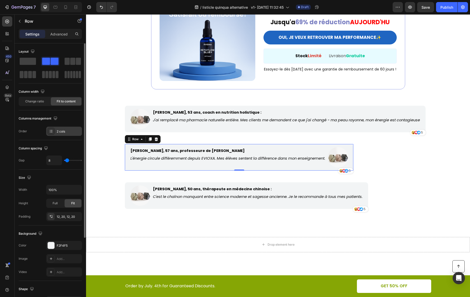
click at [76, 131] on div "2 cols" at bounding box center [69, 131] width 24 height 5
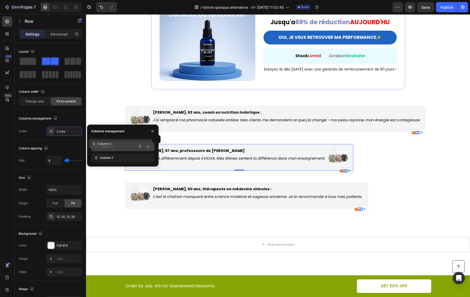
drag, startPoint x: 125, startPoint y: 156, endPoint x: 123, endPoint y: 143, distance: 13.1
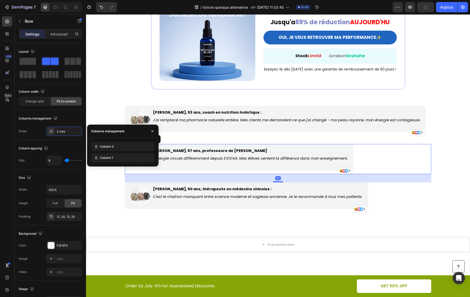
click at [373, 148] on div "[PERSON_NAME], 57 ans, professeure de [PERSON_NAME] Text Block L'énergie circul…" at bounding box center [278, 159] width 306 height 30
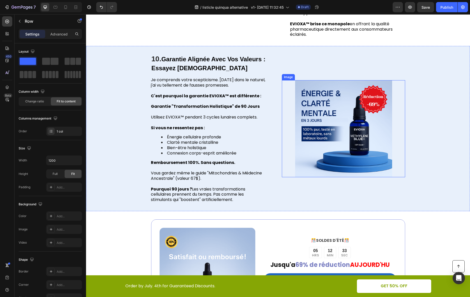
scroll to position [1917, 0]
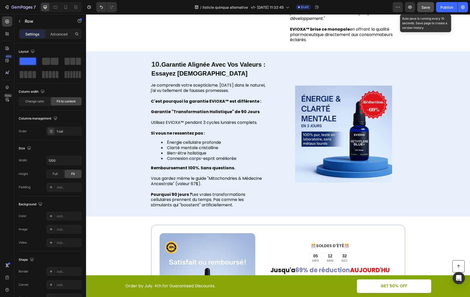
click at [423, 8] on span "Save" at bounding box center [426, 7] width 8 height 4
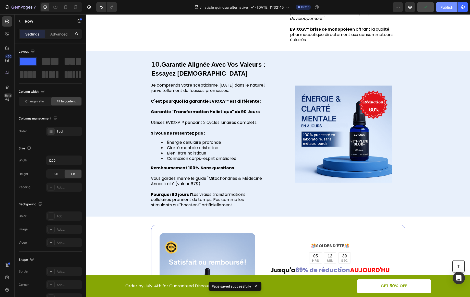
click at [443, 11] on button "Publish" at bounding box center [446, 7] width 21 height 10
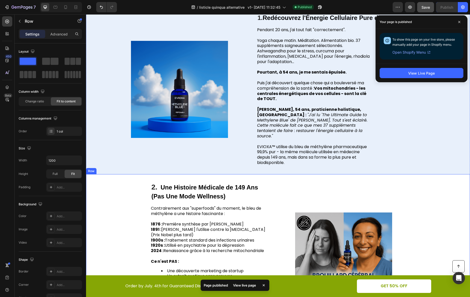
scroll to position [151, 0]
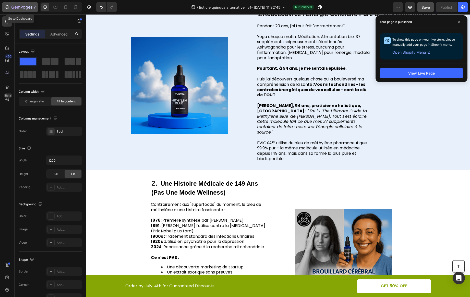
click at [21, 7] on icon "button" at bounding box center [22, 7] width 2 height 3
